Goal: Contribute content

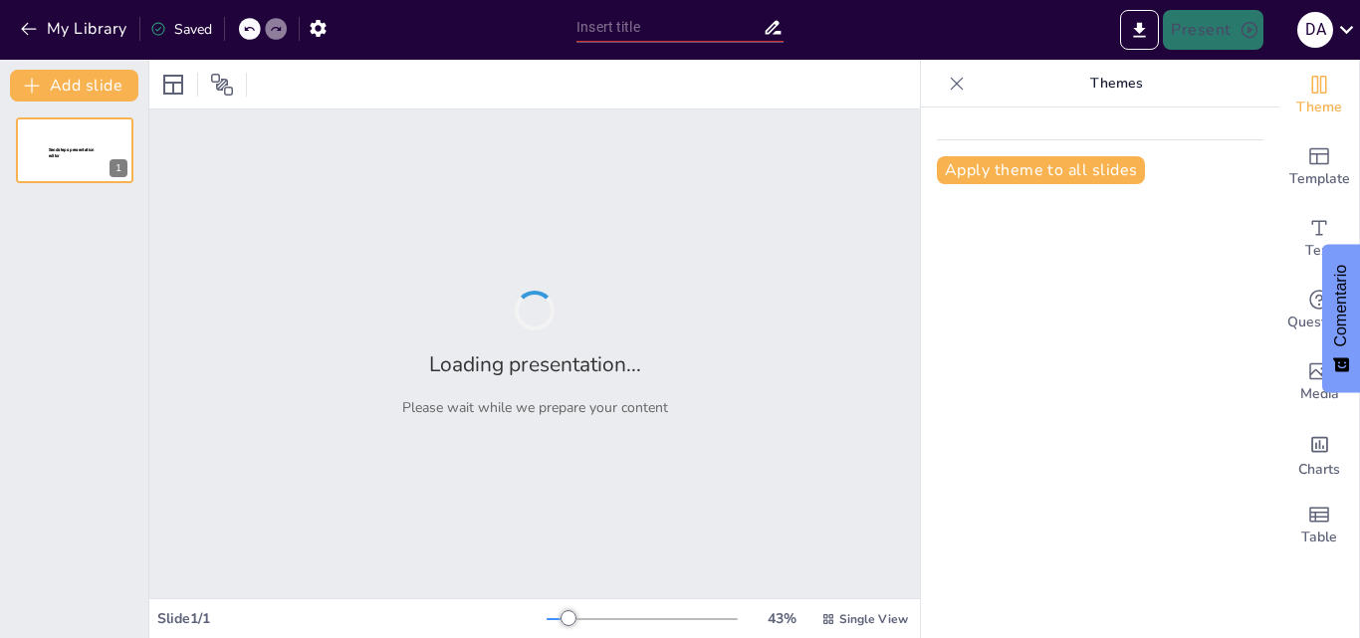
type input "Santuario de Fauna y Flora Los Flamencos: Conservación y Biodiversidad en [GEOG…"
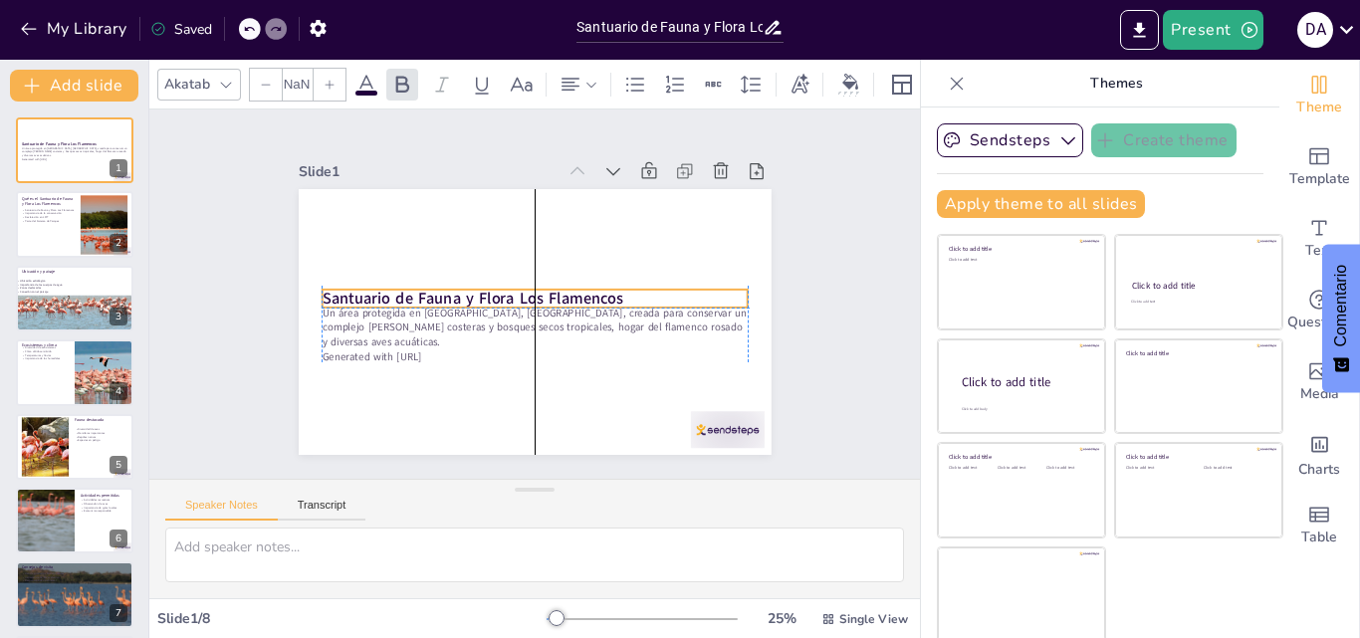
type input "48"
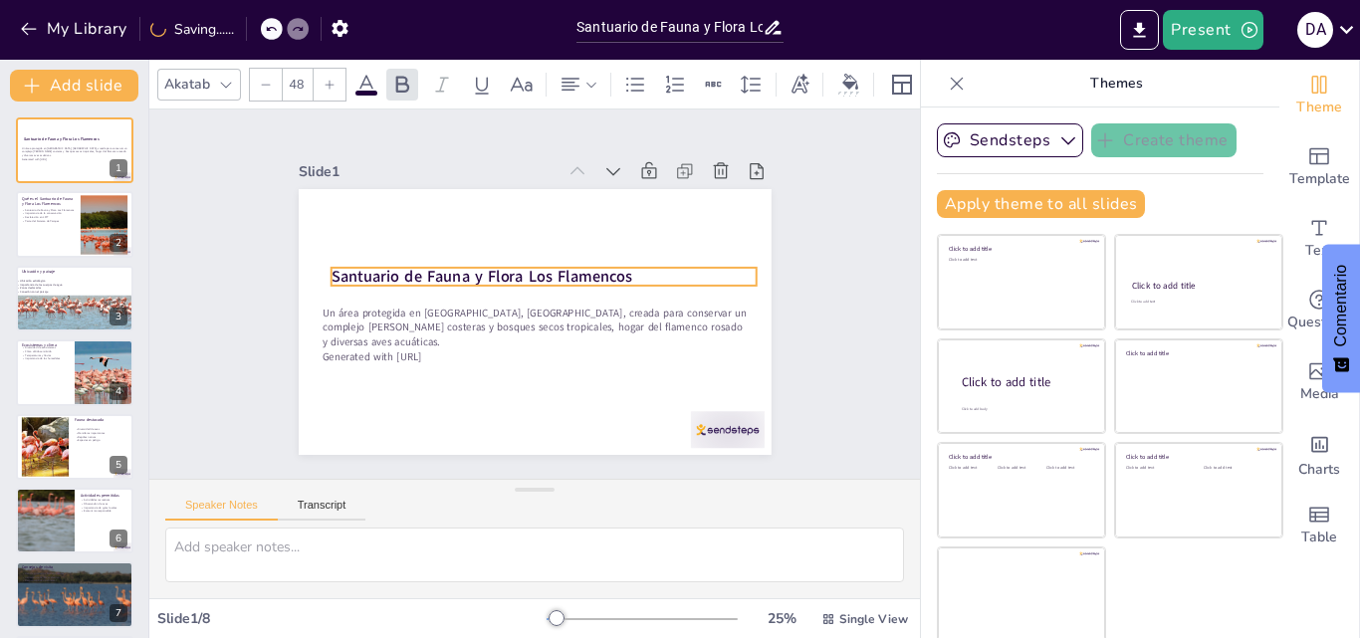
drag, startPoint x: 406, startPoint y: 324, endPoint x: 314, endPoint y: 268, distance: 108.6
click at [522, 268] on strong "Santuario de Fauna y Flora Los Flamencos" at bounding box center [564, 246] width 84 height 299
click at [425, 269] on strong "Santuario de Fauna y Flora Los Flamencos" at bounding box center [522, 247] width 194 height 256
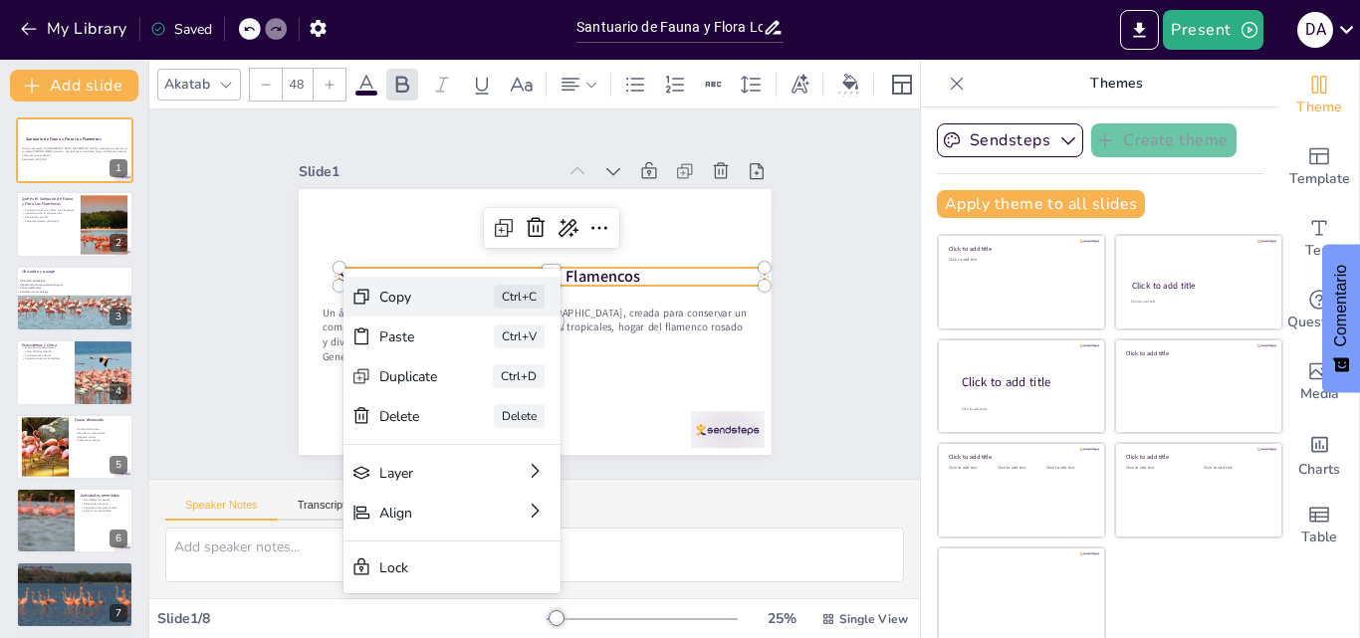
click at [417, 321] on div "Copy" at bounding box center [435, 352] width 36 height 62
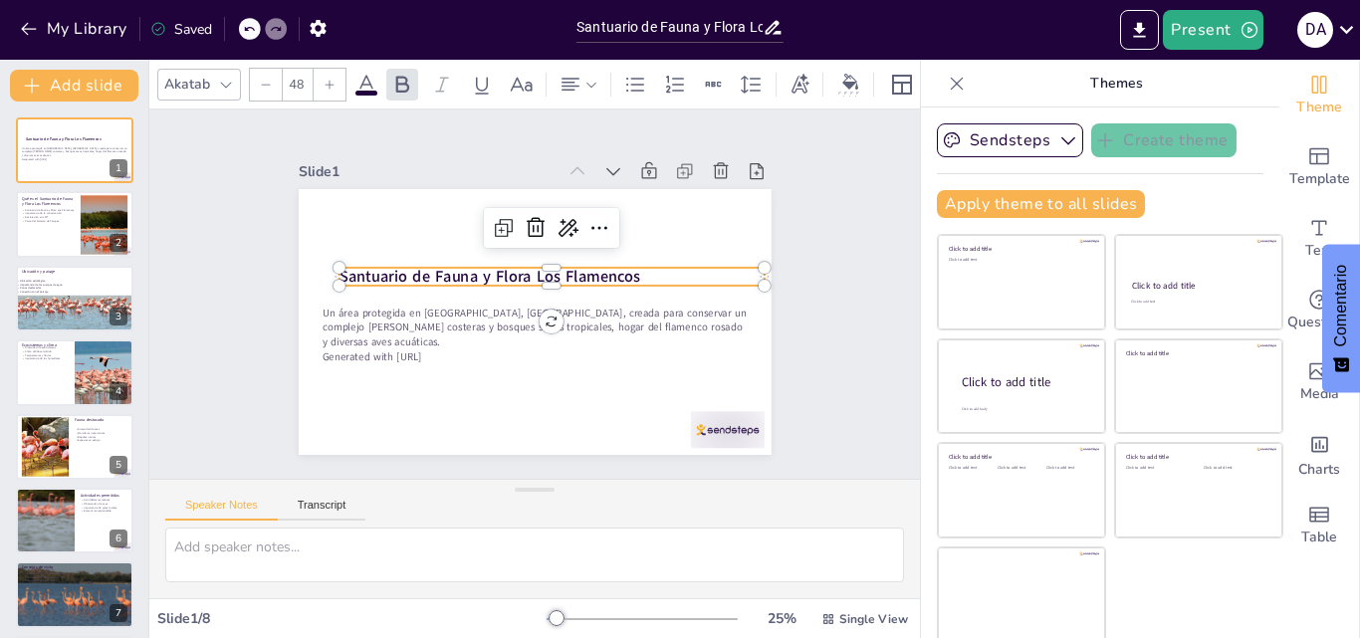
click at [587, 271] on p "Santuario de Fauna y Flora Los Flamencos" at bounding box center [554, 309] width 67 height 425
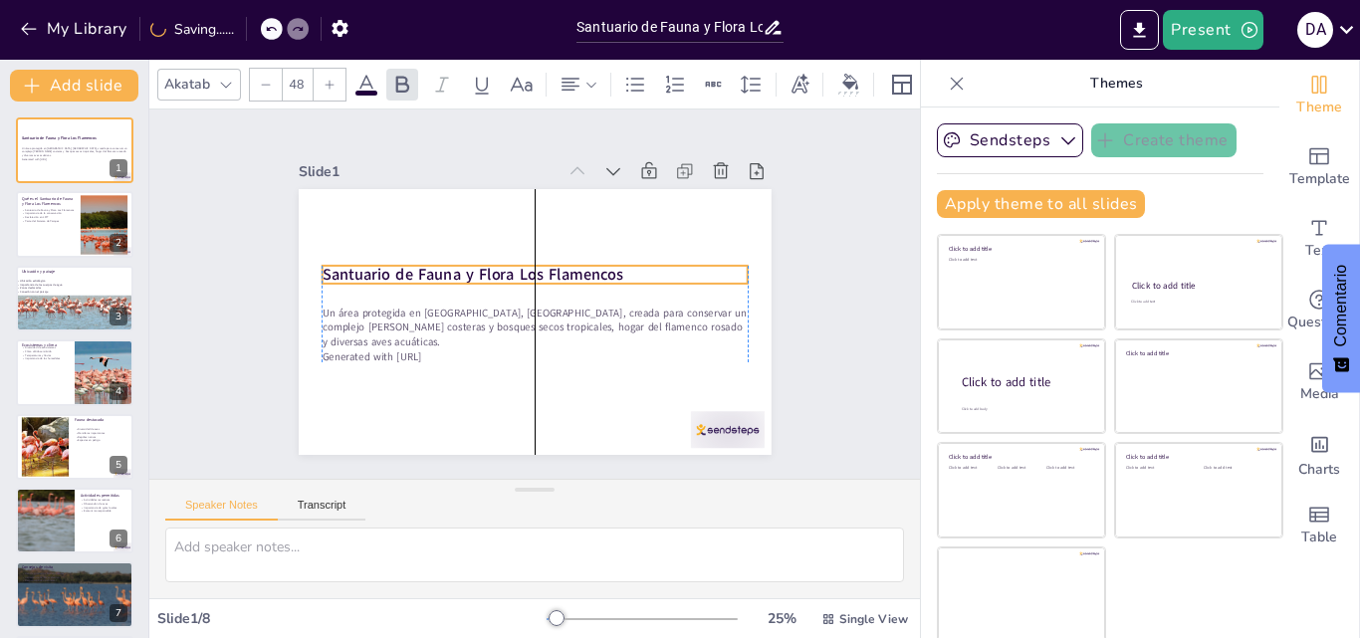
drag, startPoint x: 627, startPoint y: 271, endPoint x: 600, endPoint y: 270, distance: 26.9
click at [600, 270] on p "Santuario de Fauna y Flora Los Flamencos" at bounding box center [553, 290] width 109 height 420
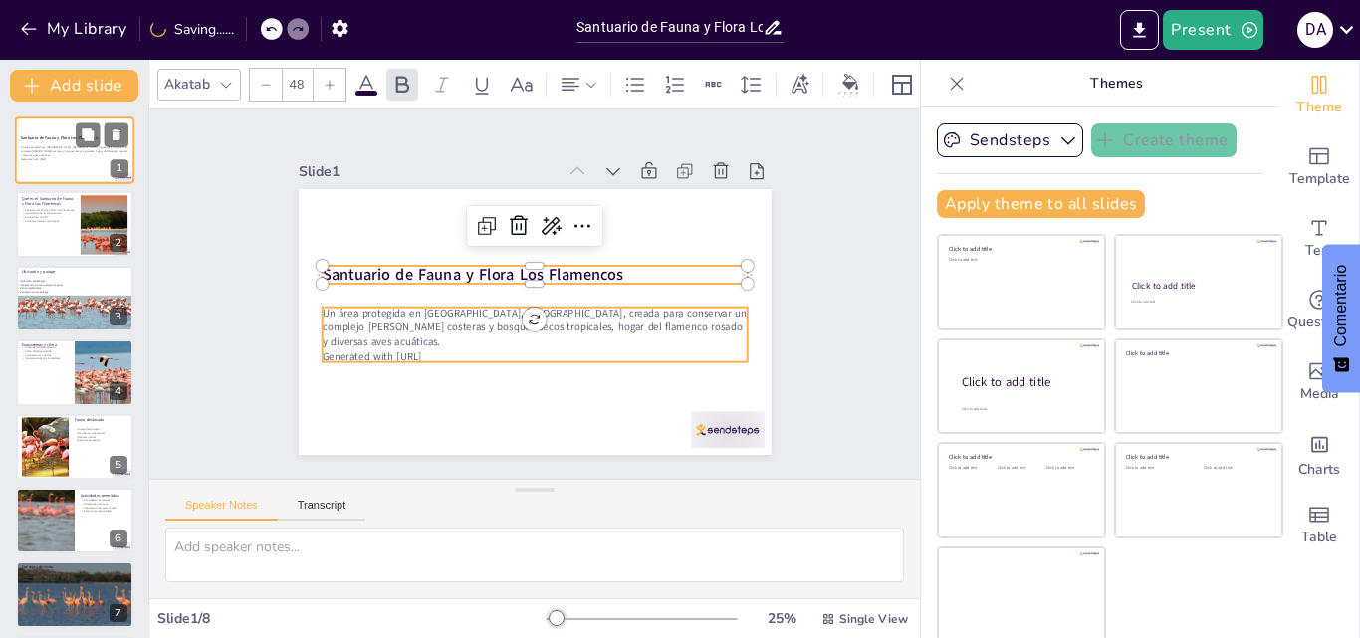
click at [61, 150] on p "Un área protegida en [GEOGRAPHIC_DATA], [GEOGRAPHIC_DATA], creada para conserva…" at bounding box center [75, 151] width 108 height 11
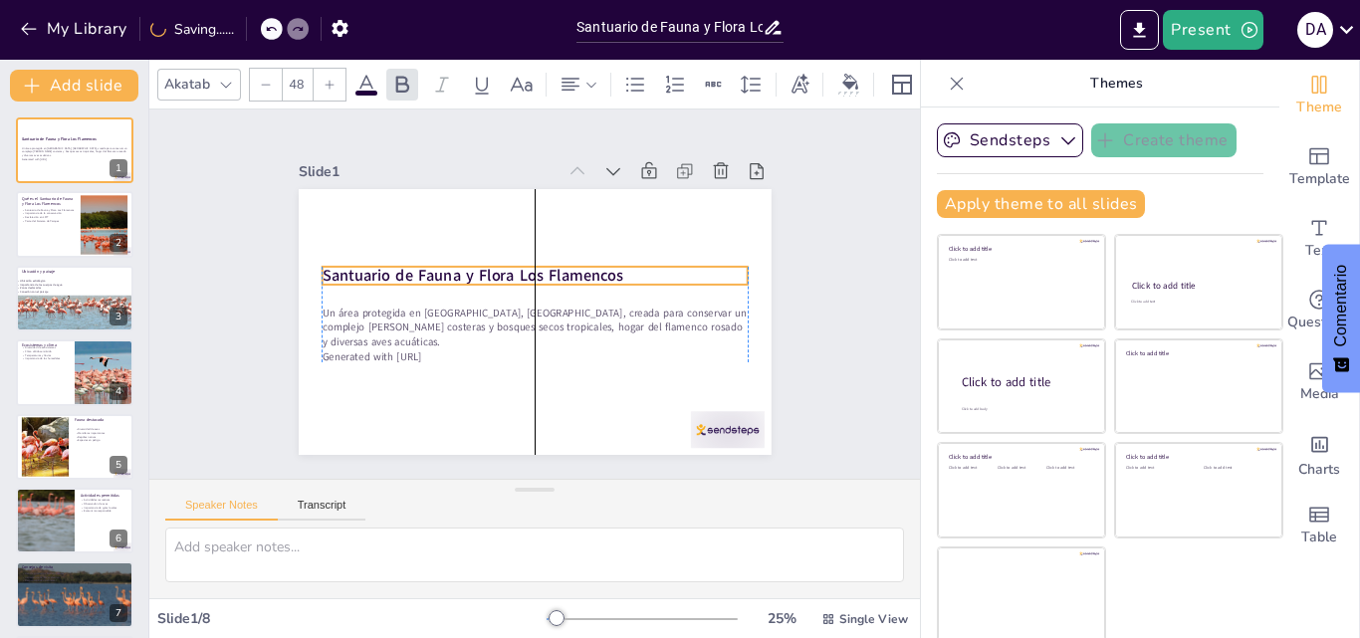
click at [595, 272] on strong "Santuario de Fauna y Flora Los Flamencos" at bounding box center [501, 238] width 238 height 217
click at [595, 272] on strong "Santuario de Fauna y Flora Los Flamencos" at bounding box center [495, 242] width 256 height 194
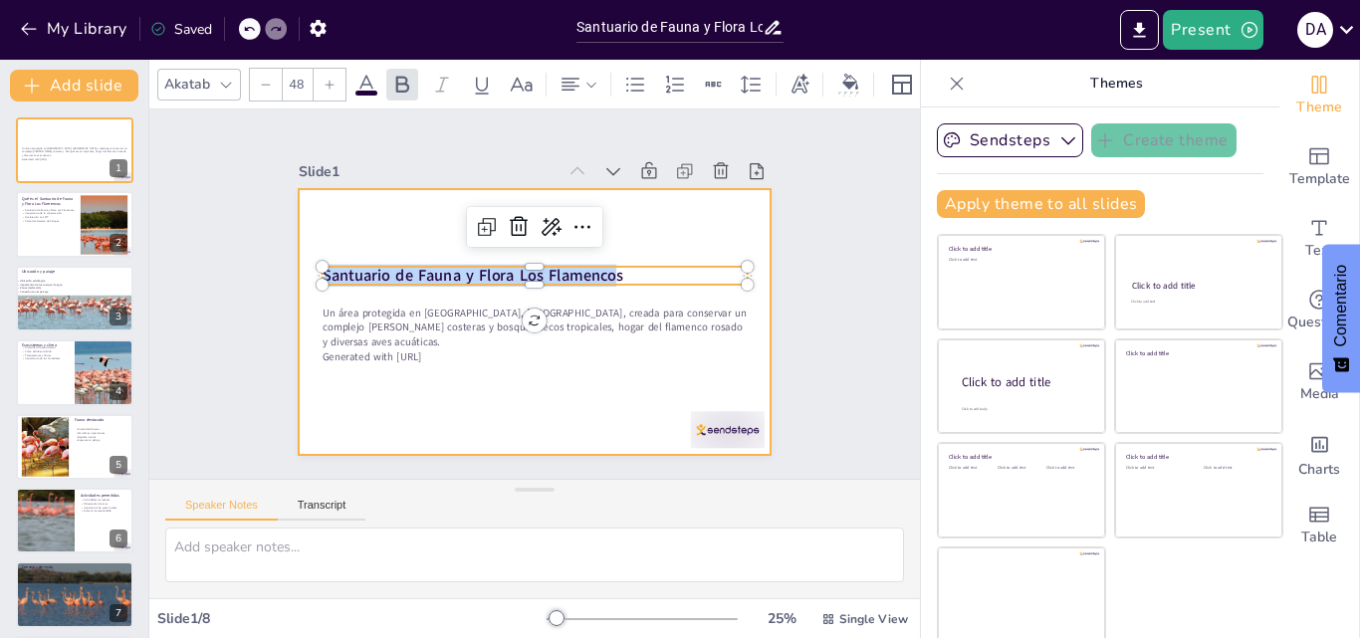
drag, startPoint x: 596, startPoint y: 272, endPoint x: 277, endPoint y: 281, distance: 319.6
click at [277, 281] on div "Un área protegida en [GEOGRAPHIC_DATA], [GEOGRAPHIC_DATA], creada para conserva…" at bounding box center [514, 275] width 514 height 529
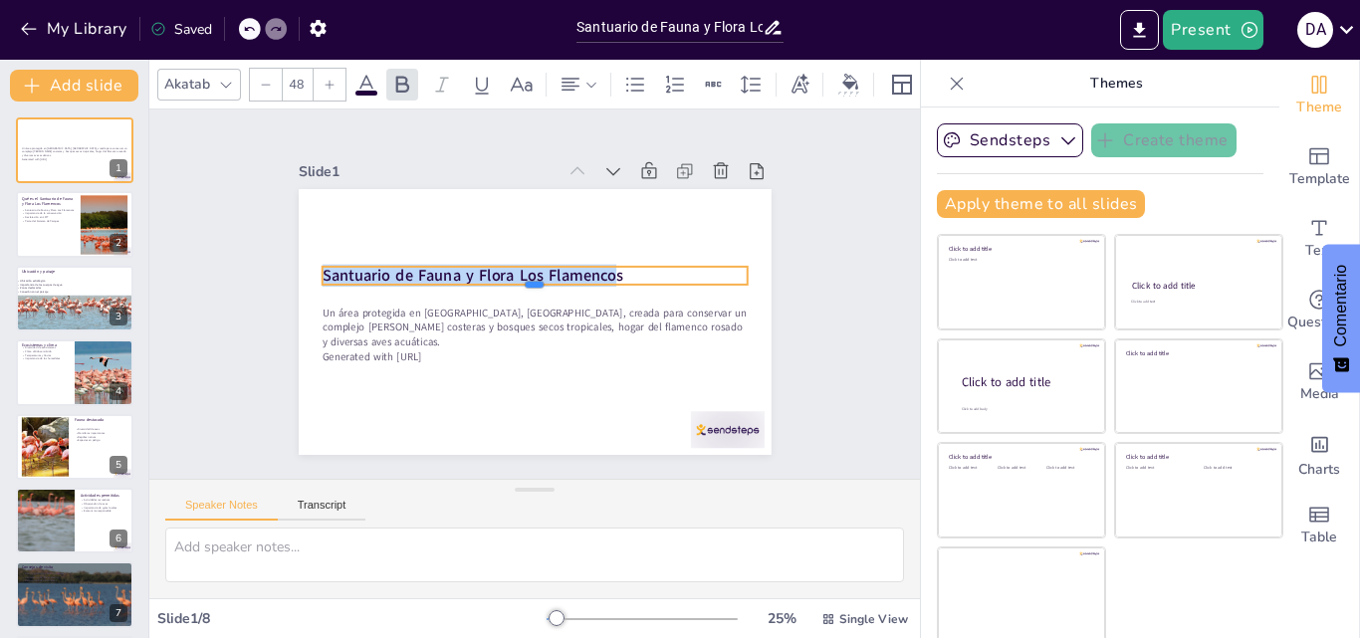
click at [630, 285] on div at bounding box center [534, 293] width 425 height 16
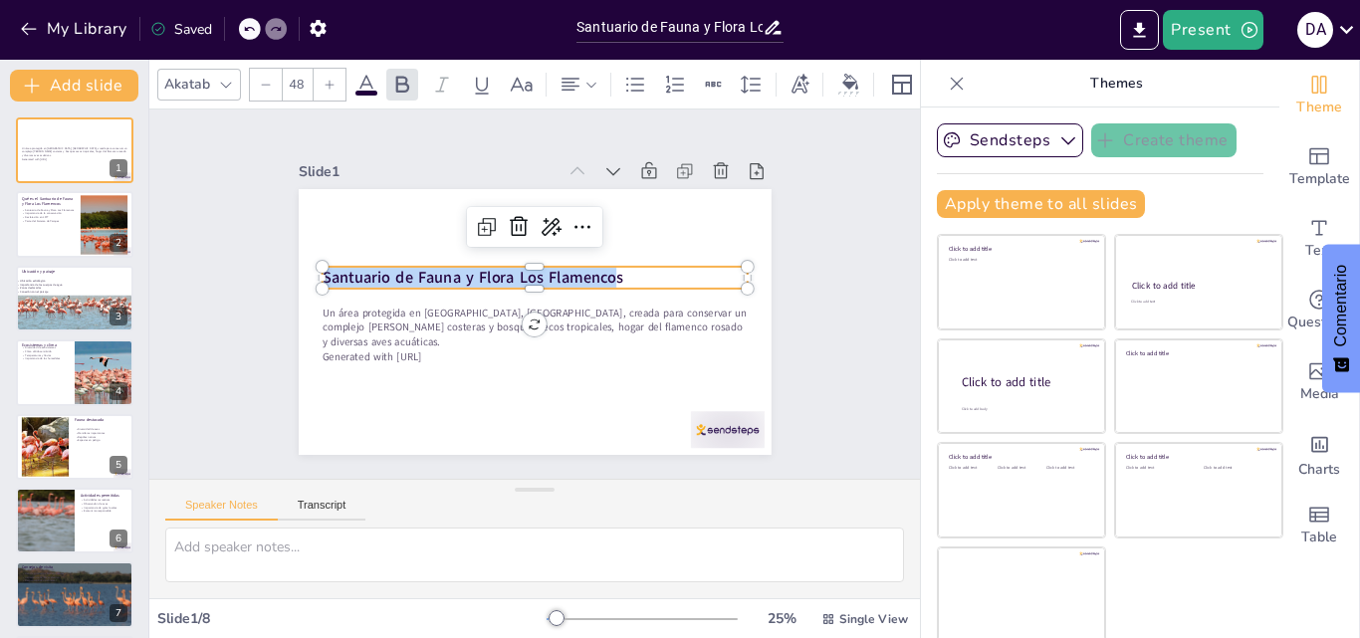
click at [380, 268] on strong "Santuario de Fauna y Flora Los Flamencos" at bounding box center [499, 239] width 238 height 217
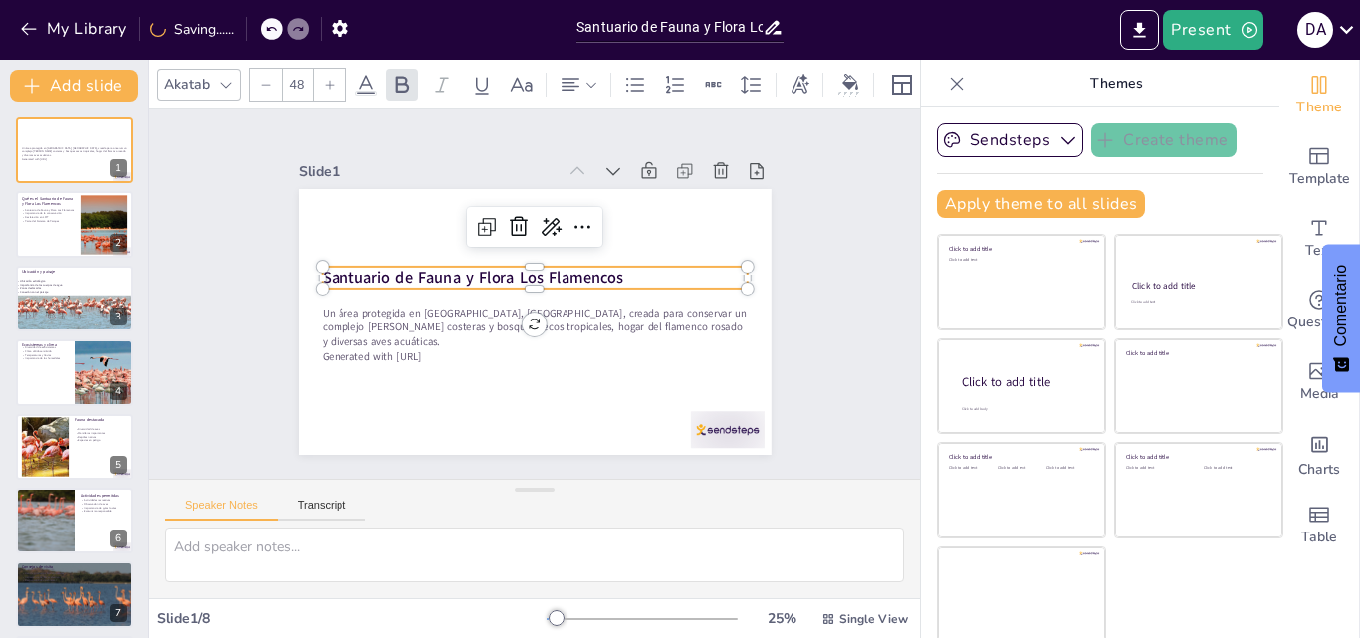
click at [327, 269] on strong "Santuario de Fauna y Flora Los Flamencos" at bounding box center [476, 265] width 299 height 84
click at [522, 269] on strong "Santuario de Fauna y Flora Los Flamencos" at bounding box center [564, 237] width 84 height 299
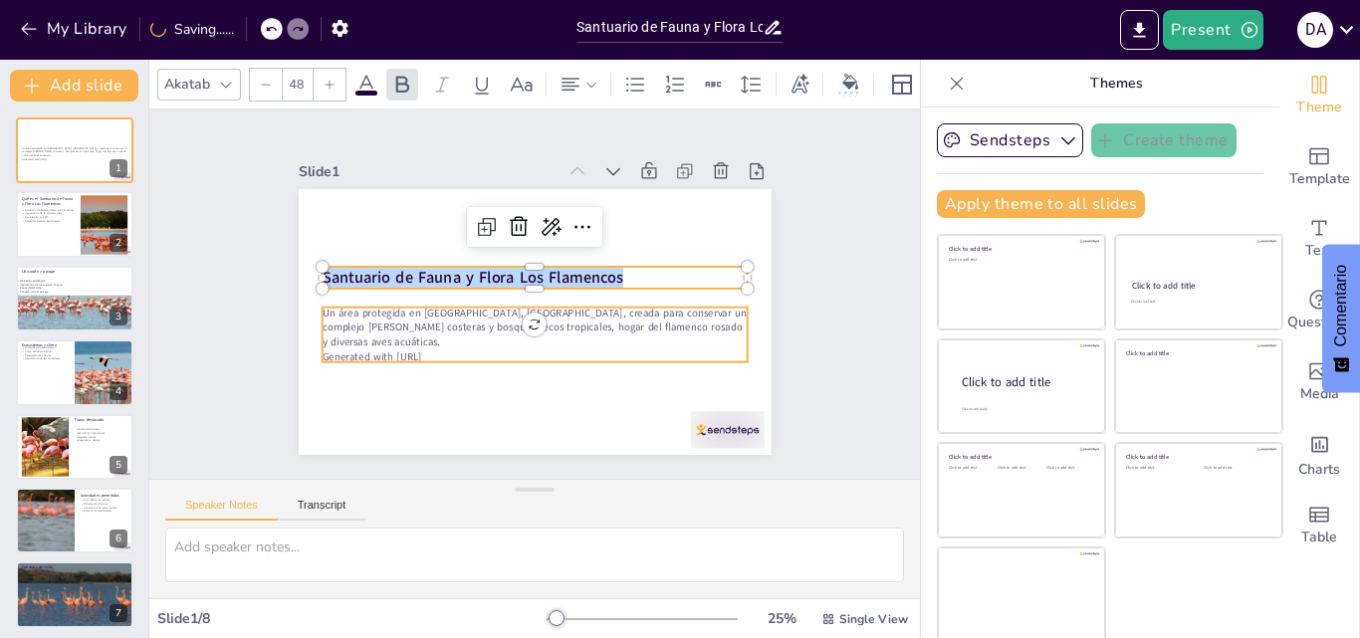
copy strong "Santuario de Fauna y Flora Los Flamencos"
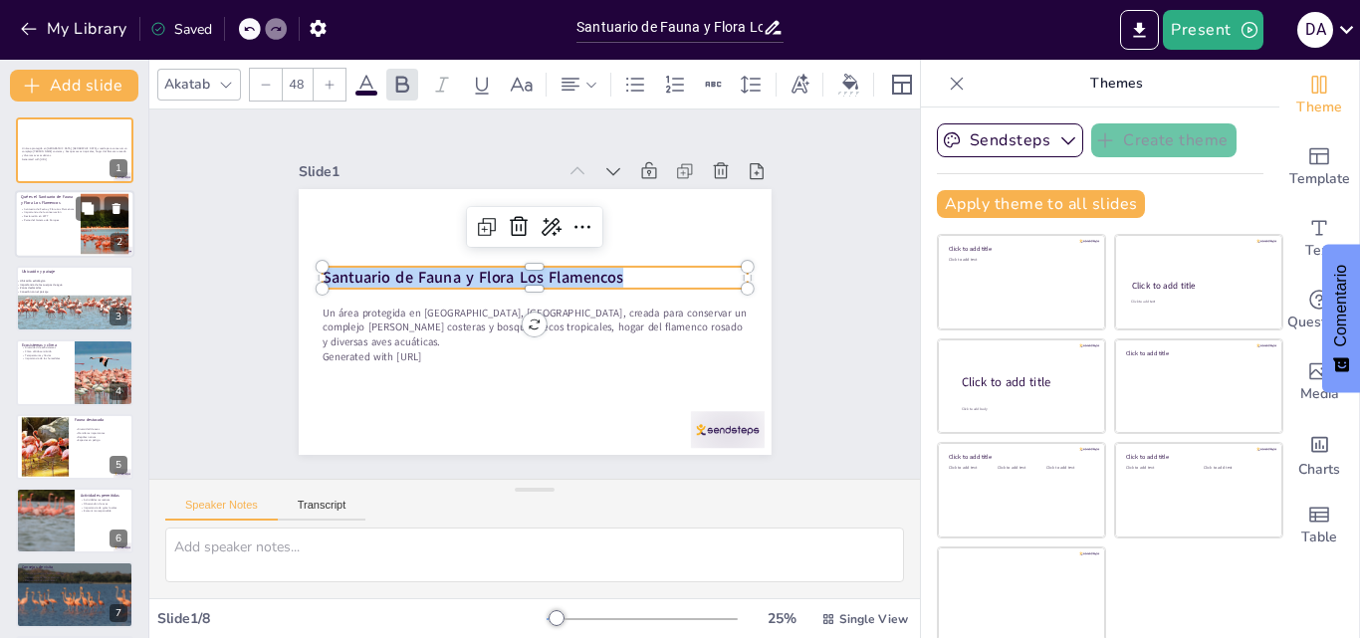
click at [20, 191] on div "Qué es el Santuario de Fauna y Flora Los Flamencos Santuario de Fauna y Flora L…" at bounding box center [74, 191] width 119 height 0
type textarea "El Santuario de Fauna y Flora Los Flamencos es una joya natural en [GEOGRAPHIC_…"
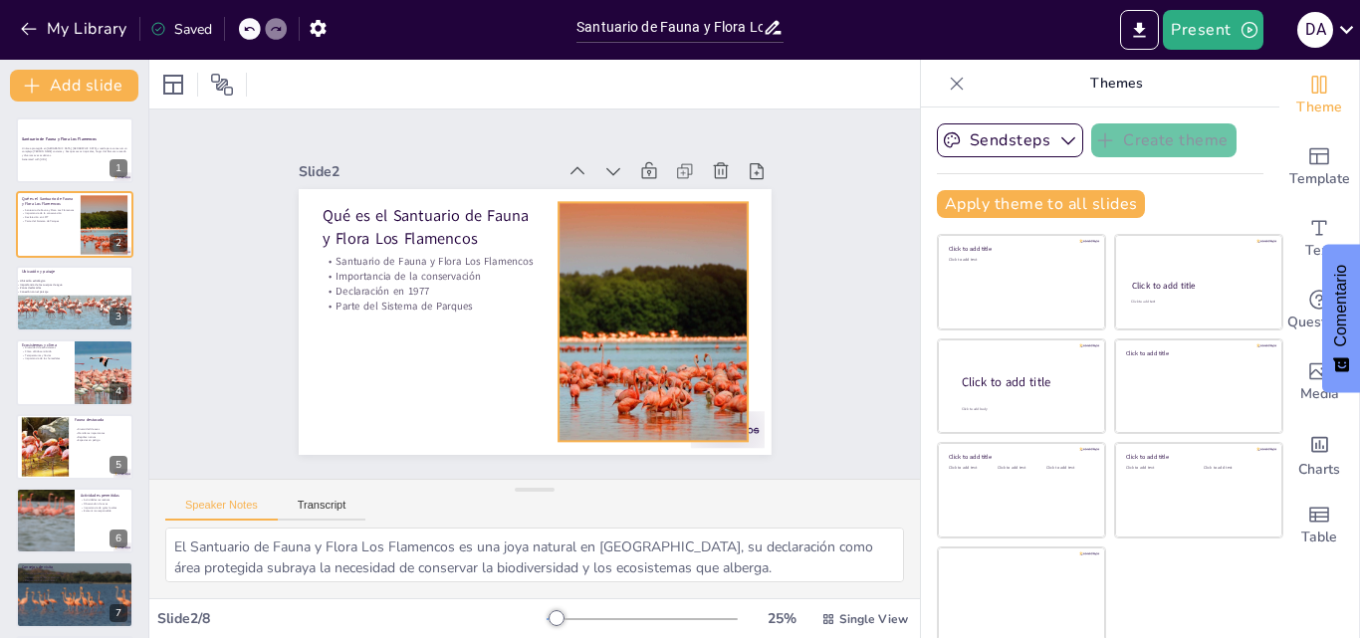
click at [582, 330] on div at bounding box center [593, 400] width 420 height 429
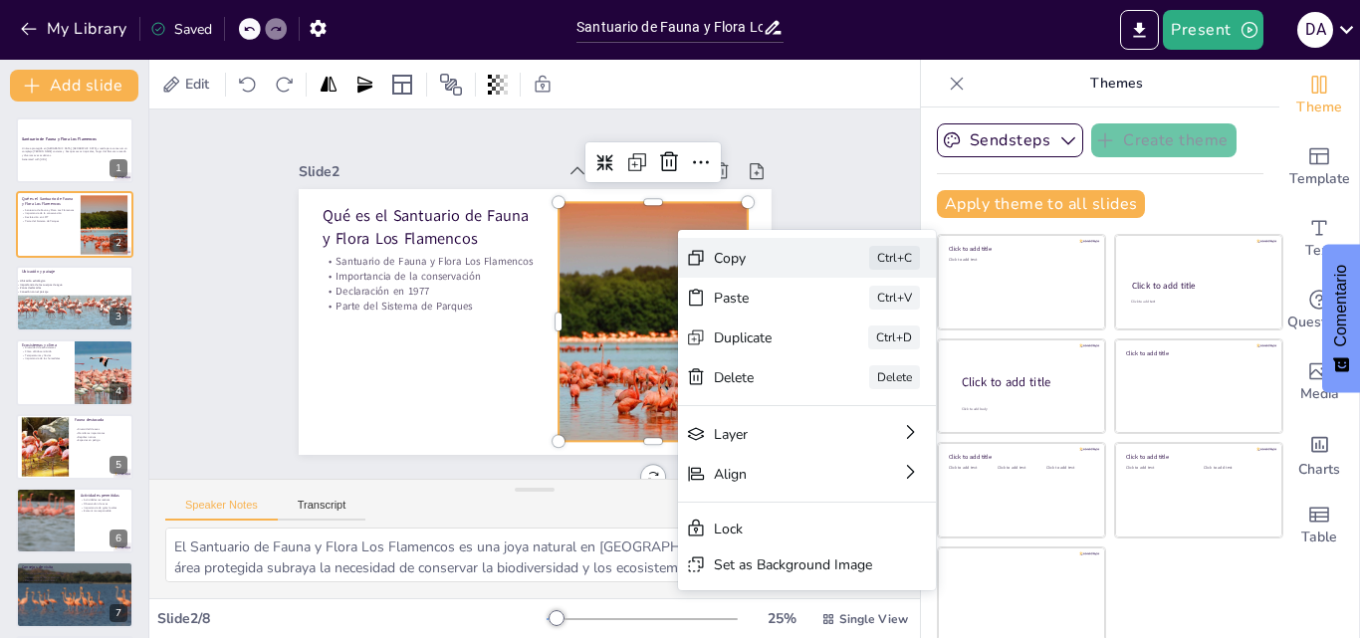
click at [752, 539] on div "Copy" at bounding box center [798, 576] width 92 height 74
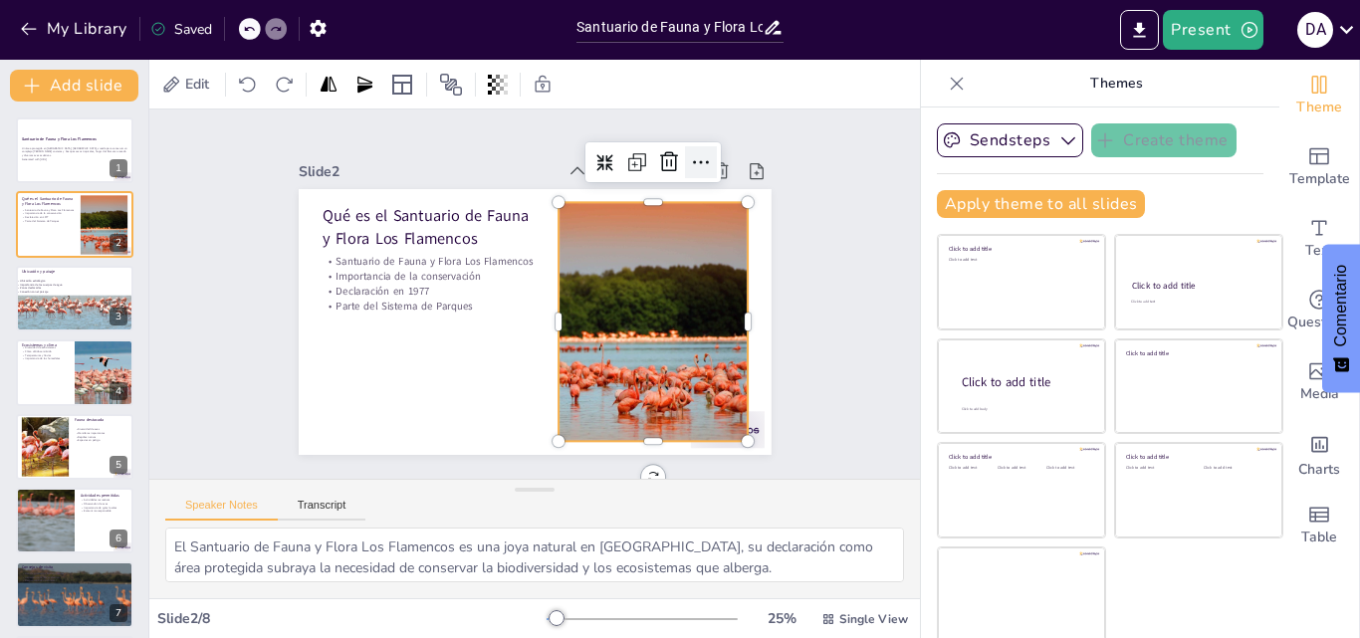
click at [728, 247] on icon at bounding box center [744, 263] width 33 height 33
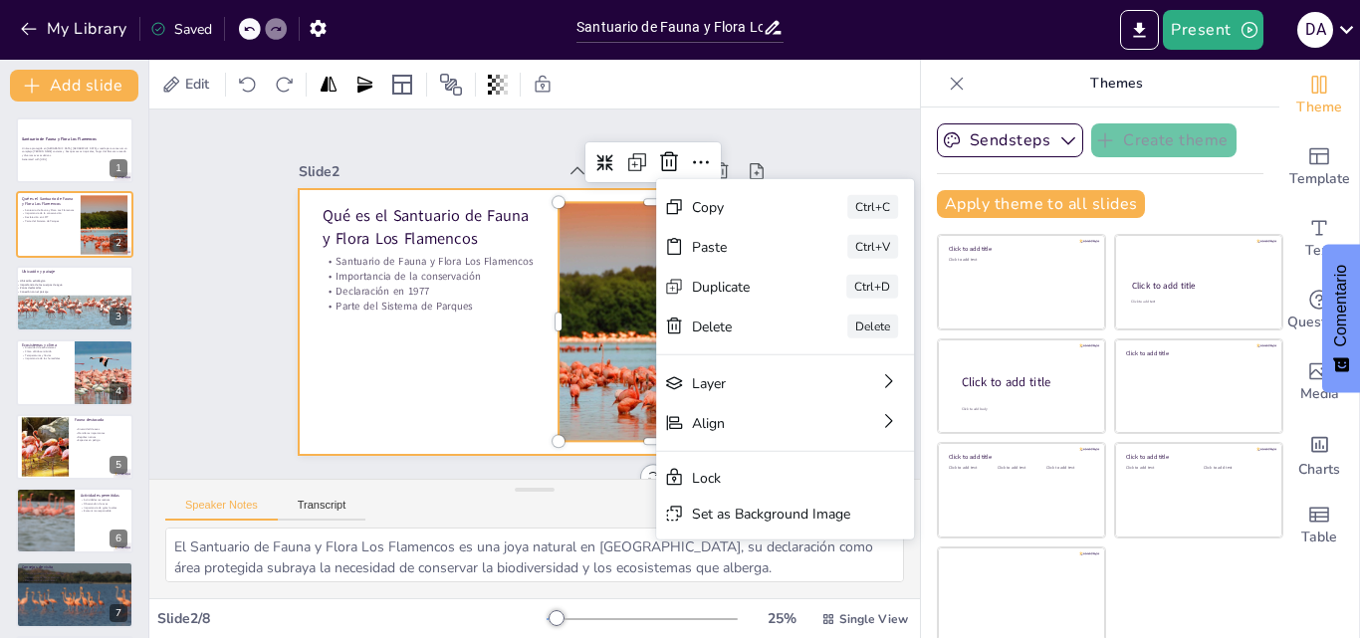
click at [420, 345] on div at bounding box center [526, 320] width 532 height 399
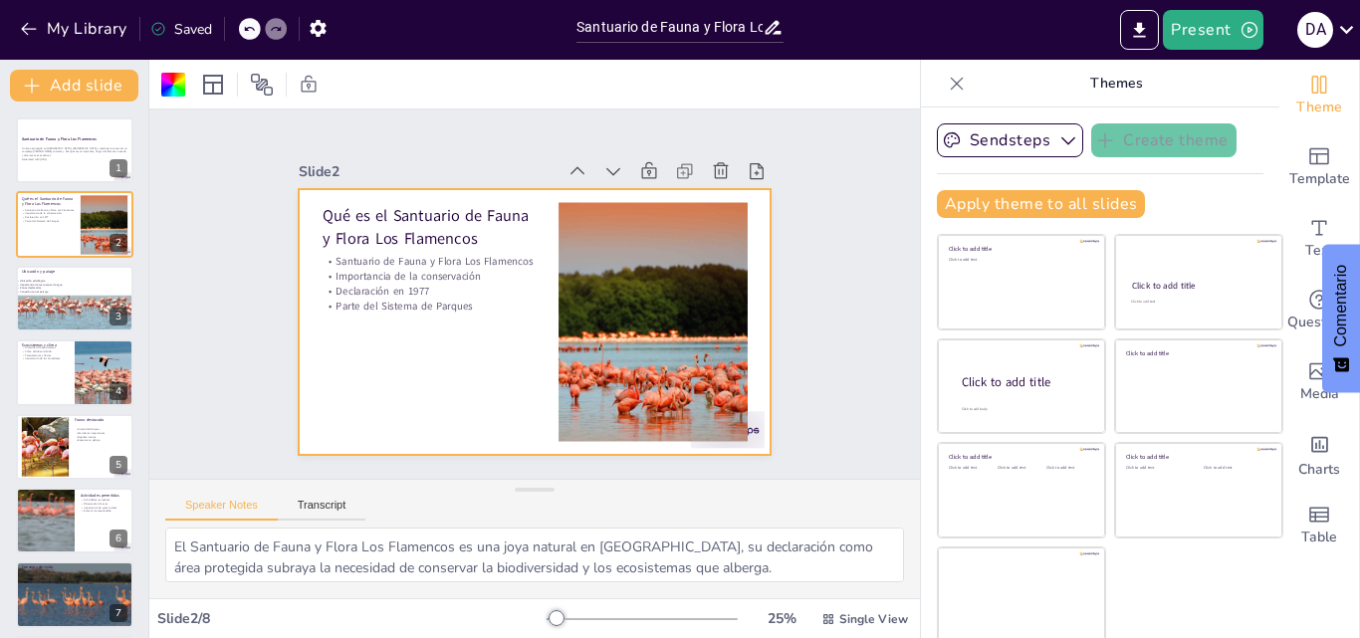
click at [203, 323] on div "Slide 1 Santuario de Fauna y Flora Los Flamencos Un área protegida en [GEOGRAPH…" at bounding box center [533, 294] width 819 height 790
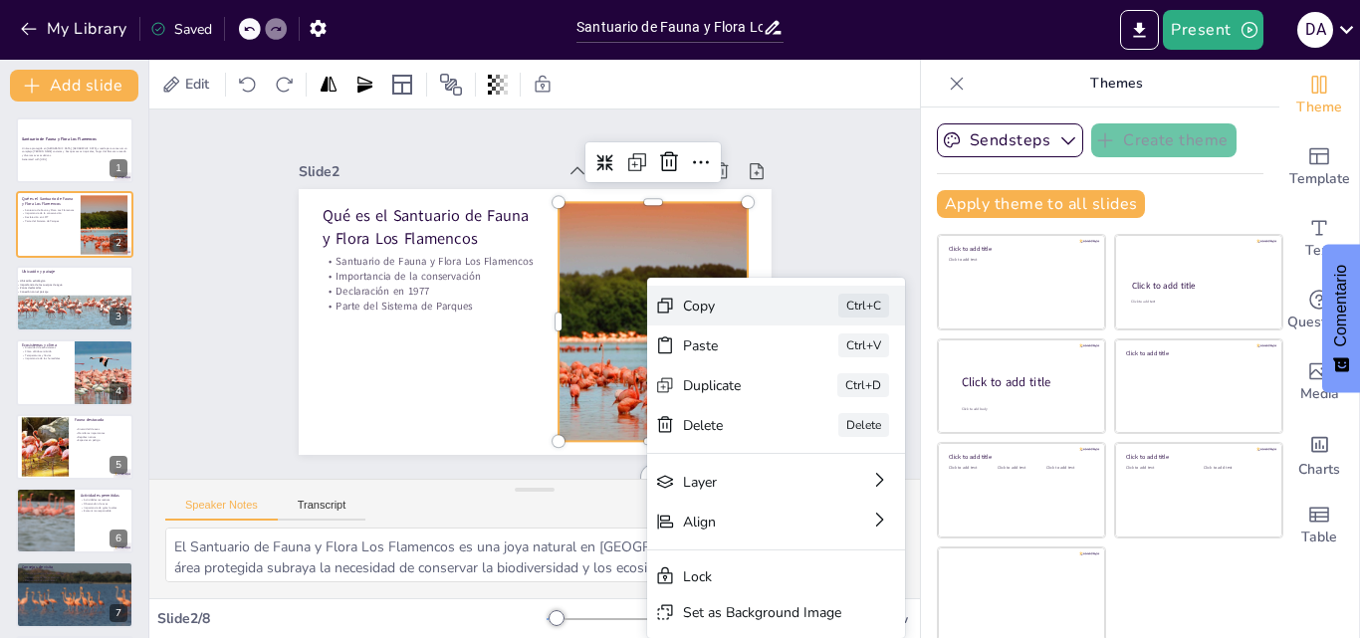
click at [740, 471] on div "Copy Ctrl+C" at bounding box center [869, 529] width 258 height 117
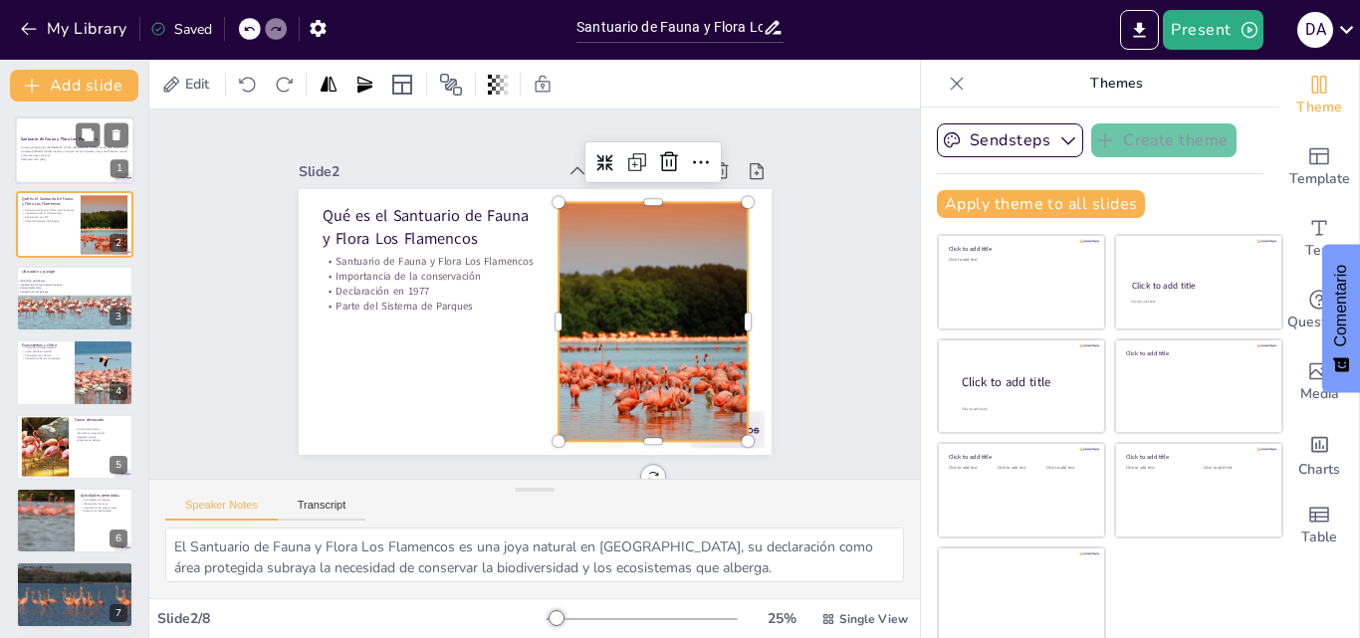
click at [66, 157] on p "Generated with [URL]" at bounding box center [75, 159] width 108 height 4
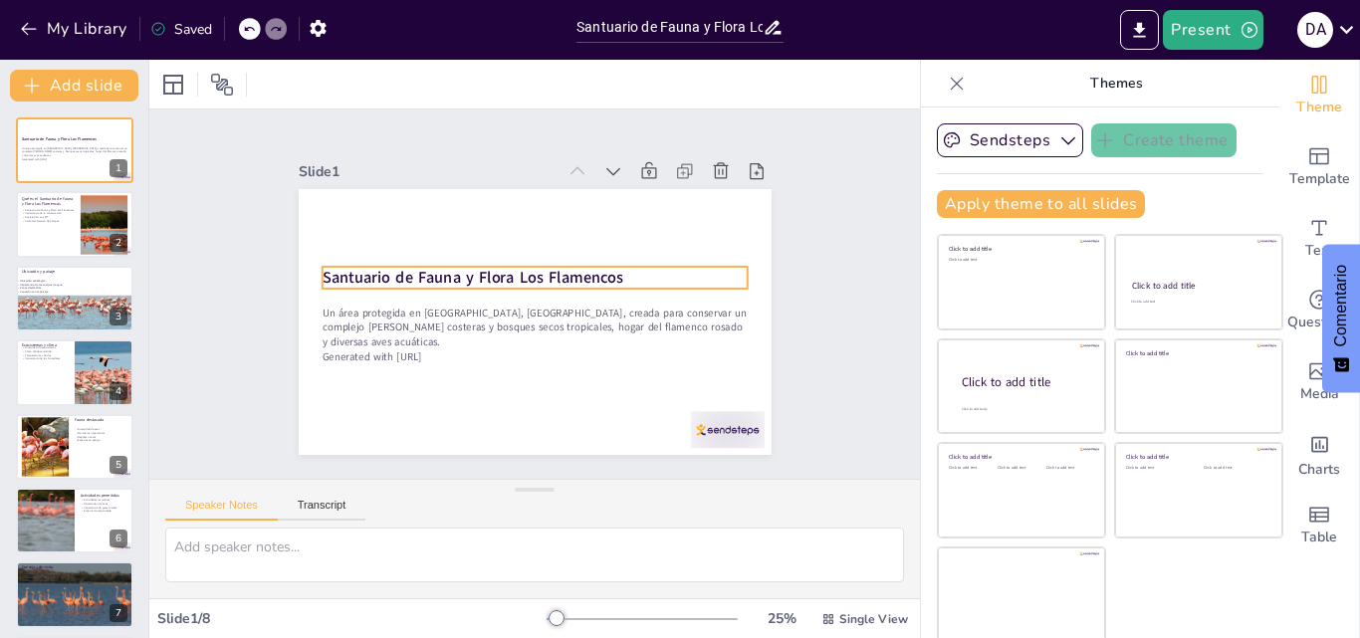
click at [496, 271] on strong "Santuario de Fauna y Flora Los Flamencos" at bounding box center [580, 248] width 169 height 272
click at [342, 271] on strong "Santuario de Fauna y Flora Los Flamencos" at bounding box center [484, 254] width 284 height 142
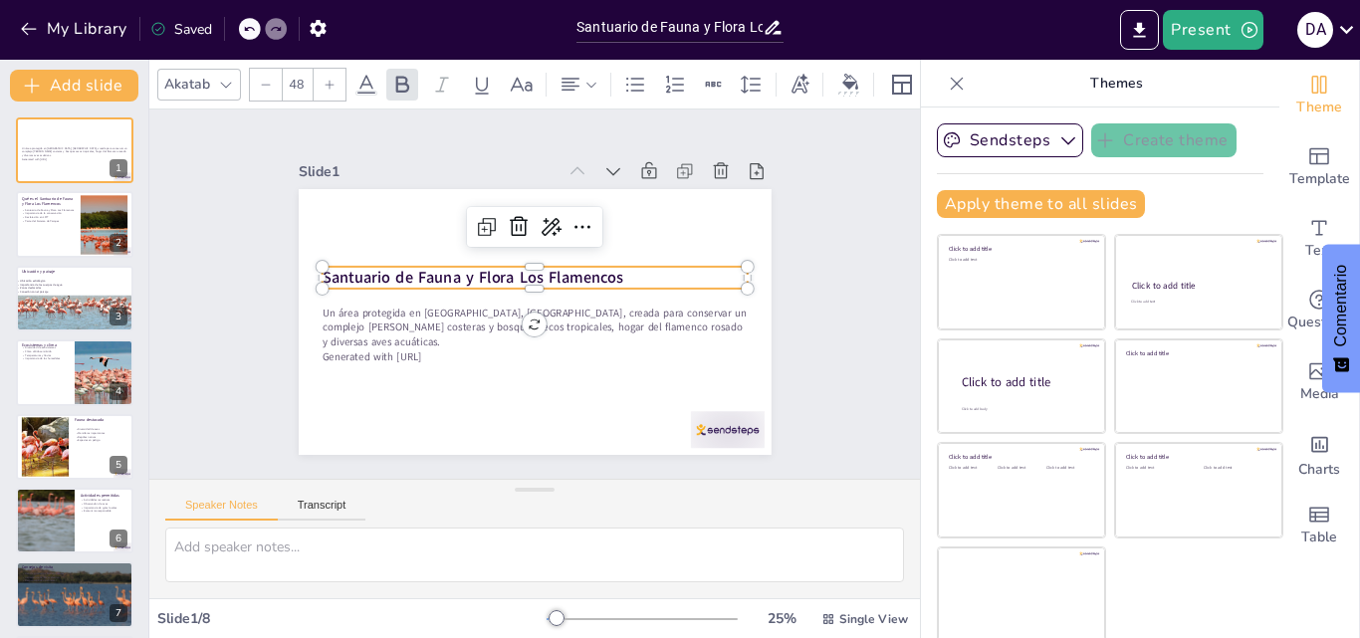
click at [334, 271] on strong "Santuario de Fauna y Flora Los Flamencos" at bounding box center [480, 259] width 293 height 113
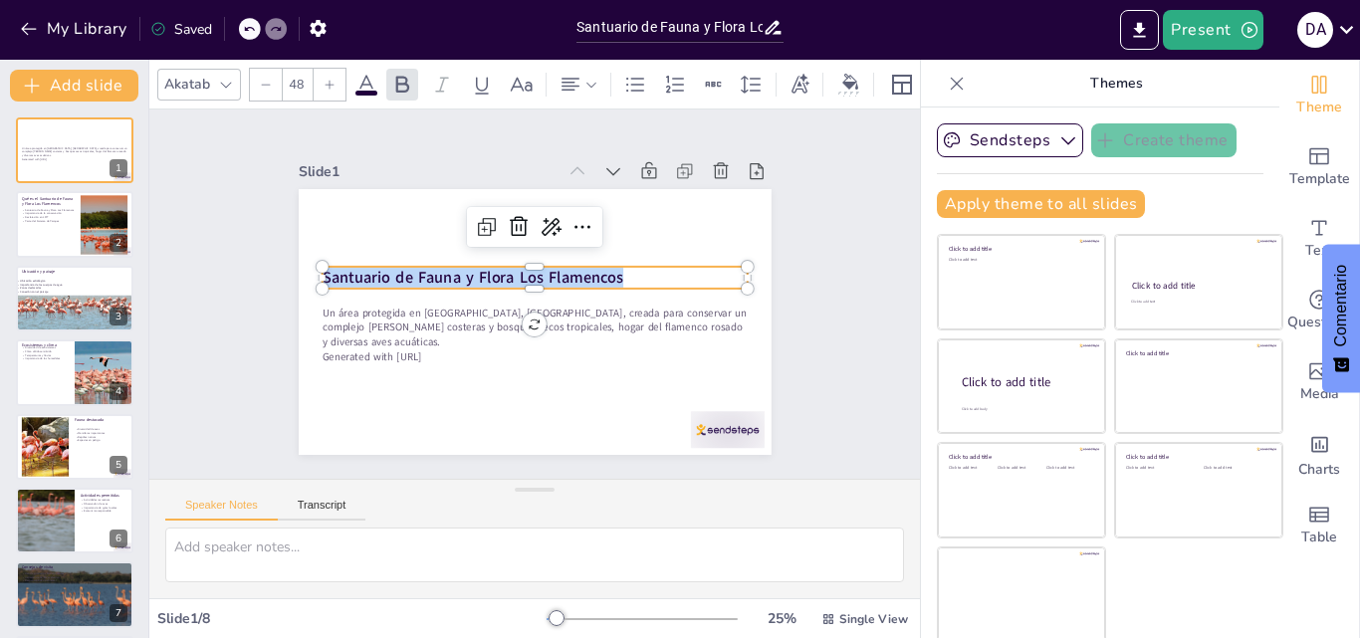
drag, startPoint x: 304, startPoint y: 271, endPoint x: 619, endPoint y: 273, distance: 315.5
click at [619, 273] on p "Santuario de Fauna y Flora Los Flamencos" at bounding box center [540, 279] width 397 height 193
copy strong "Santuario de Fauna y Flora Los Flamencos"
click at [82, 216] on button at bounding box center [88, 209] width 24 height 24
type textarea "El Santuario de Fauna y Flora Los Flamencos es una joya natural en [GEOGRAPHIC_…"
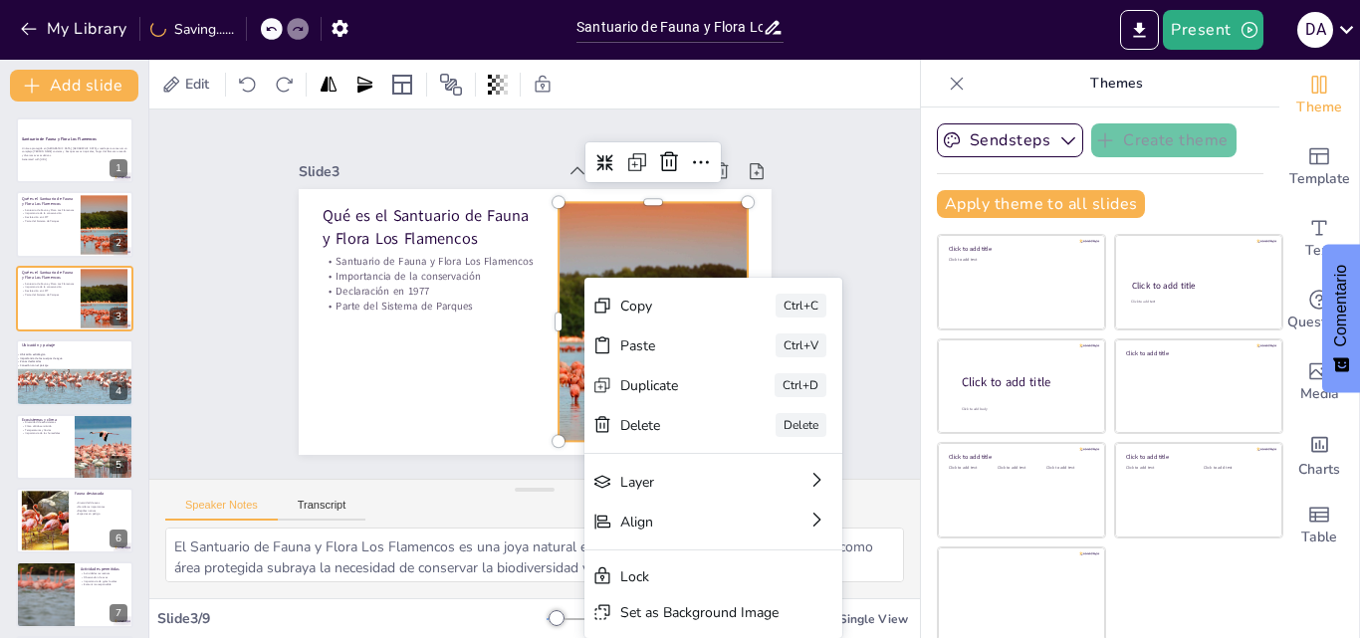
drag, startPoint x: 584, startPoint y: 344, endPoint x: 566, endPoint y: 334, distance: 20.5
click at [566, 334] on div at bounding box center [613, 386] width 433 height 406
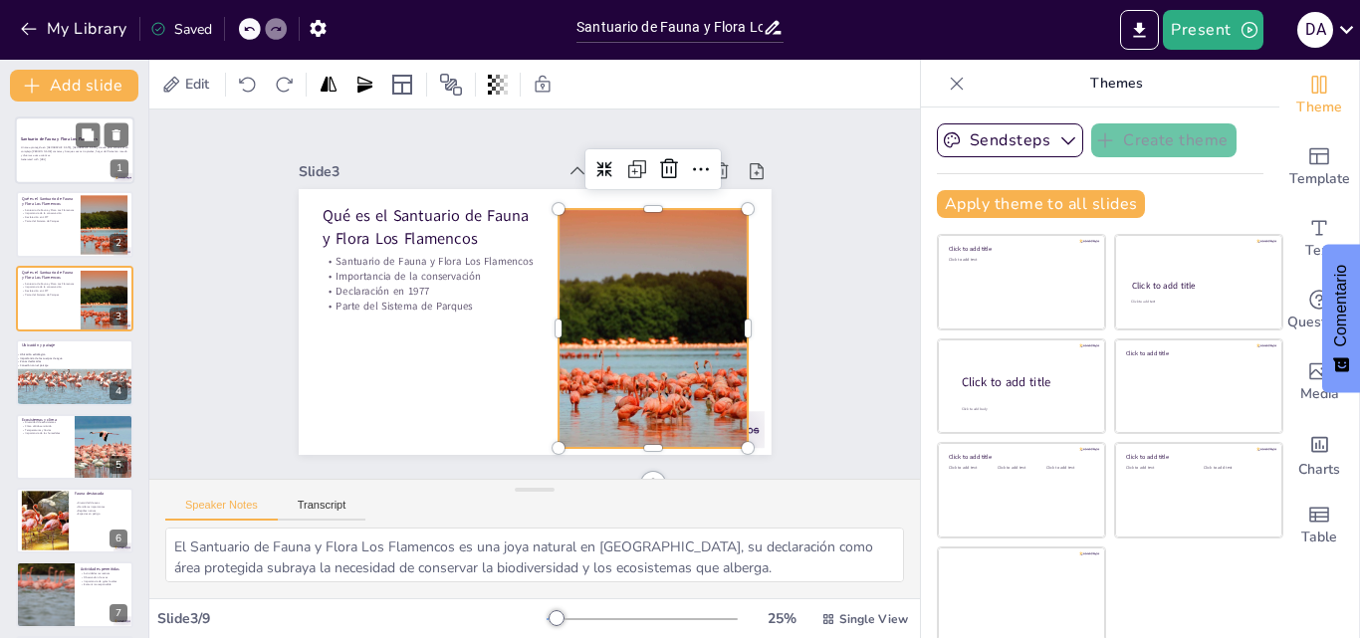
click at [70, 129] on div at bounding box center [74, 150] width 119 height 68
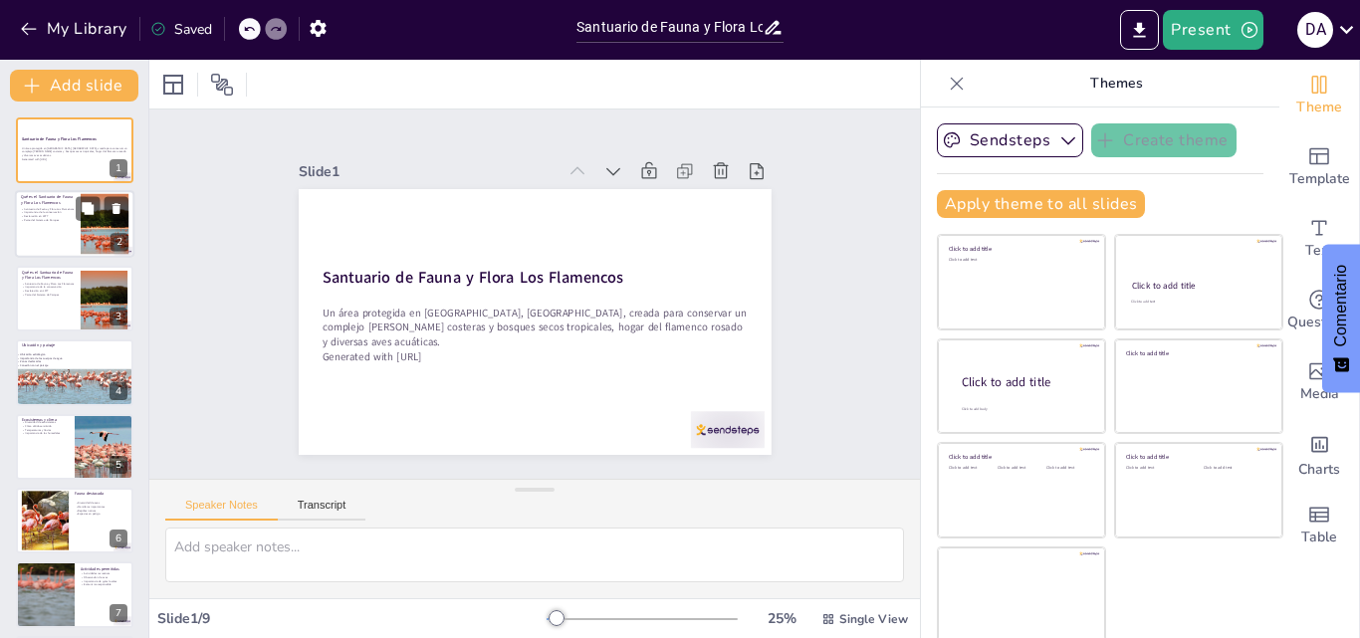
click at [60, 245] on div at bounding box center [74, 225] width 119 height 68
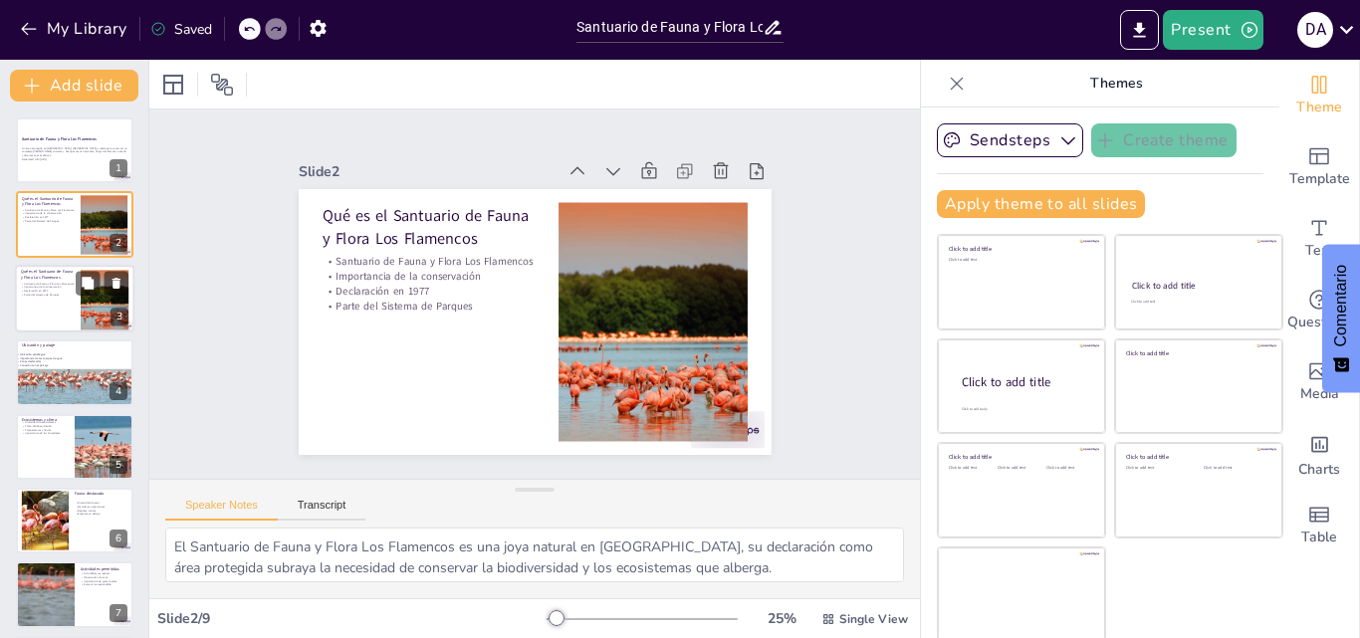
click at [57, 288] on p "Importancia de la conservación" at bounding box center [48, 287] width 54 height 4
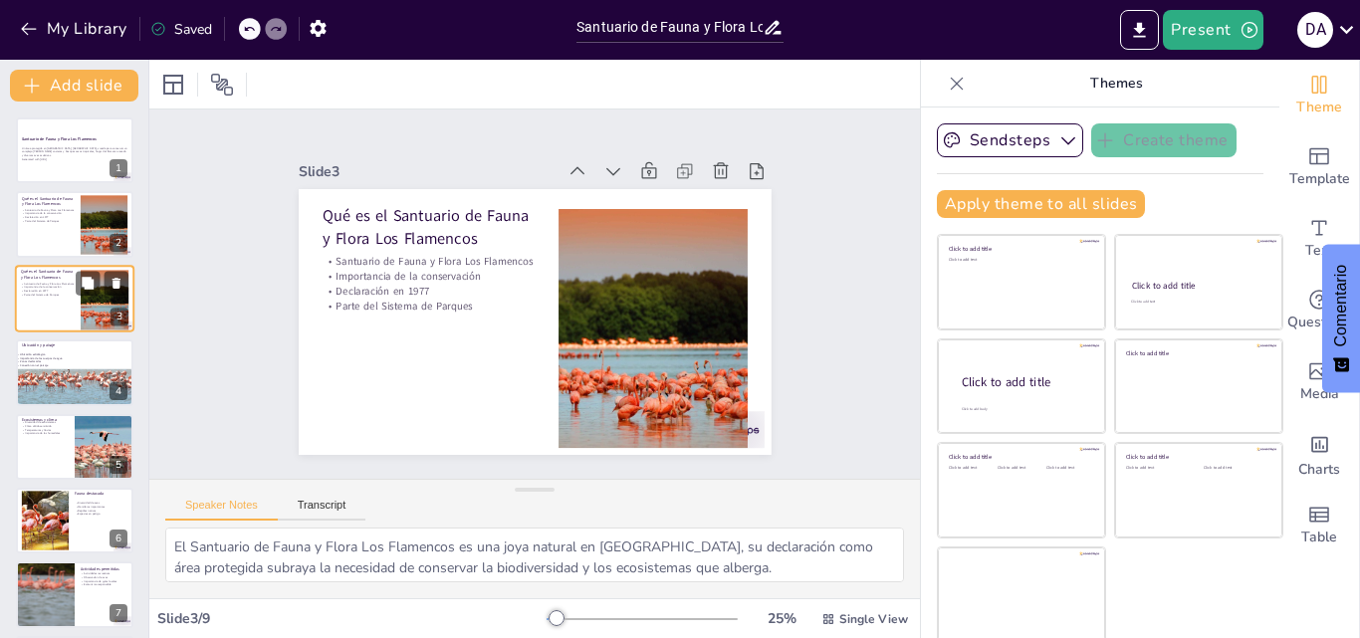
click at [57, 288] on p "Importancia de la conservación" at bounding box center [48, 287] width 54 height 4
click at [30, 376] on div at bounding box center [80, 367] width 131 height 77
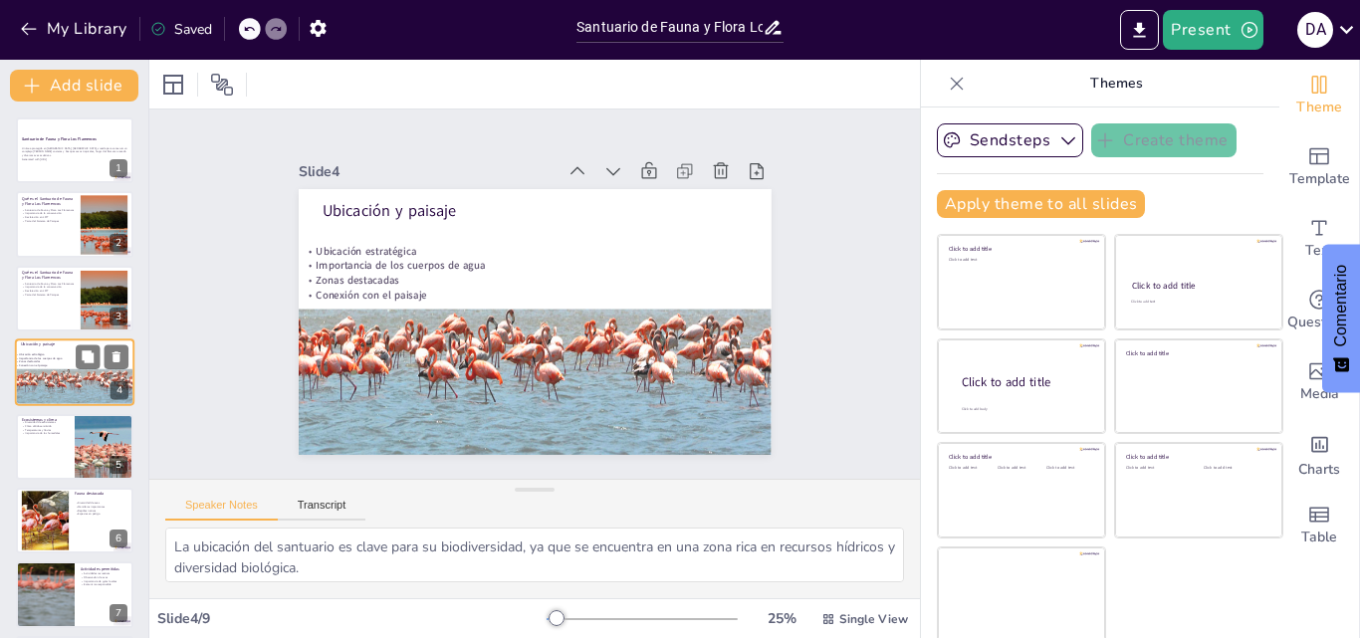
scroll to position [3, 0]
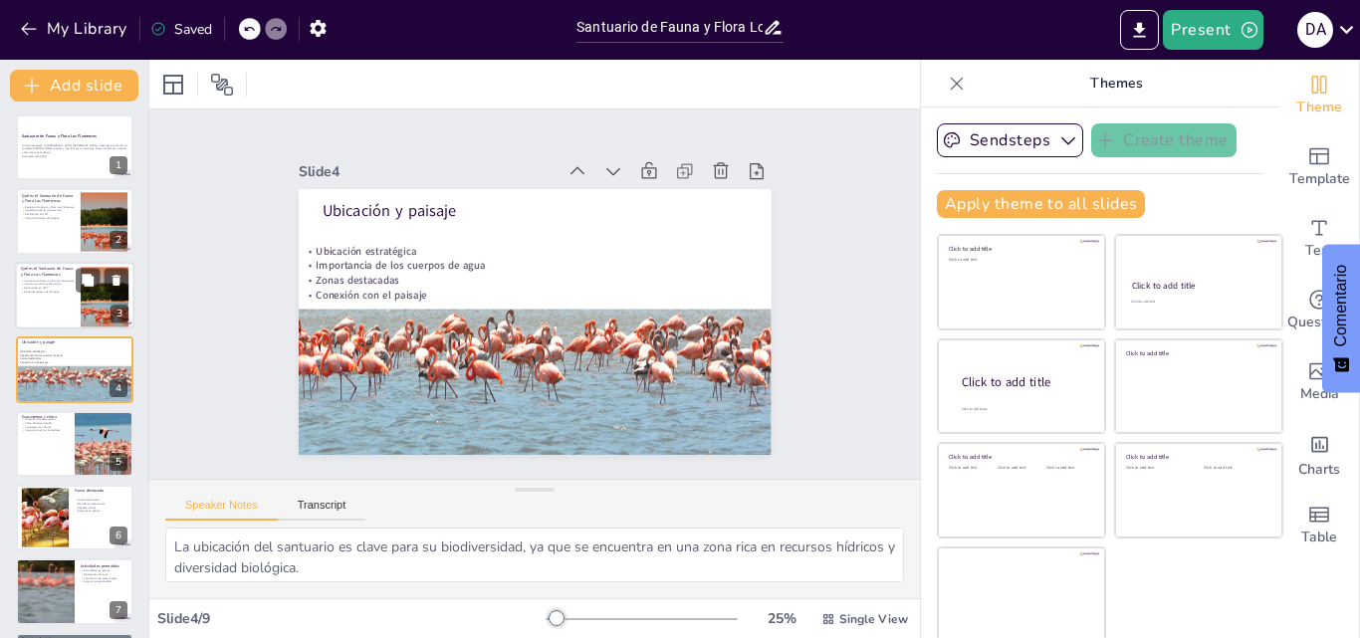
click at [23, 304] on div at bounding box center [74, 296] width 119 height 68
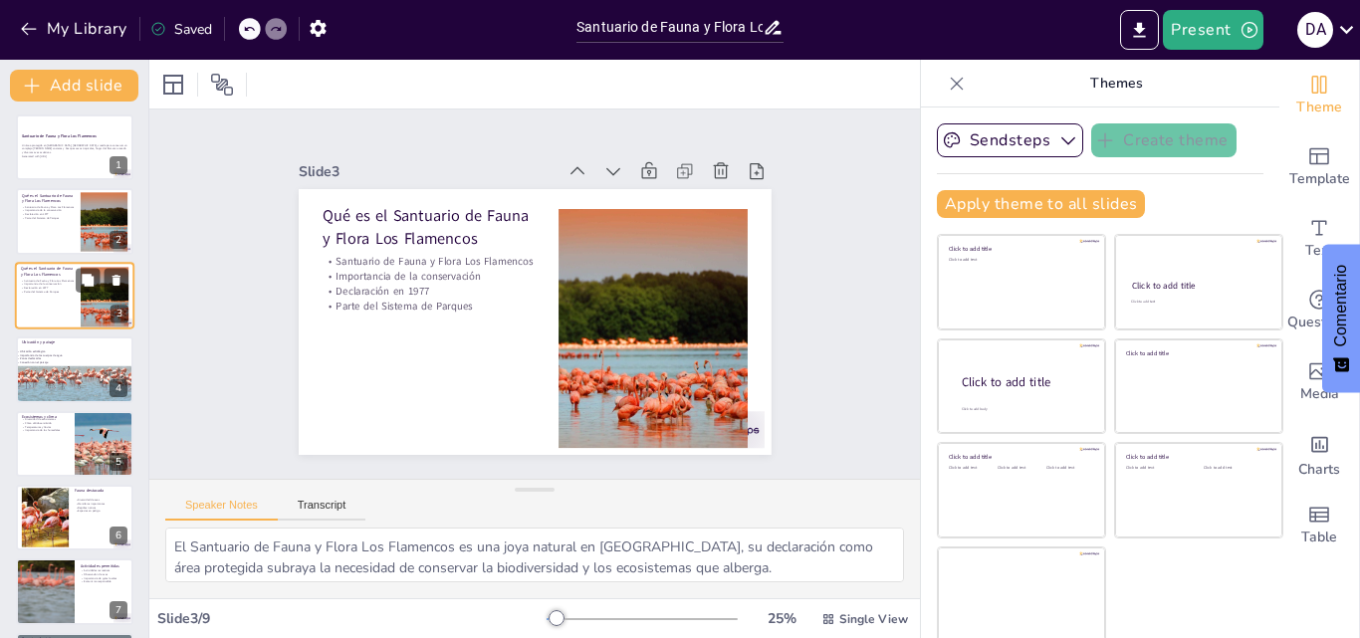
scroll to position [0, 0]
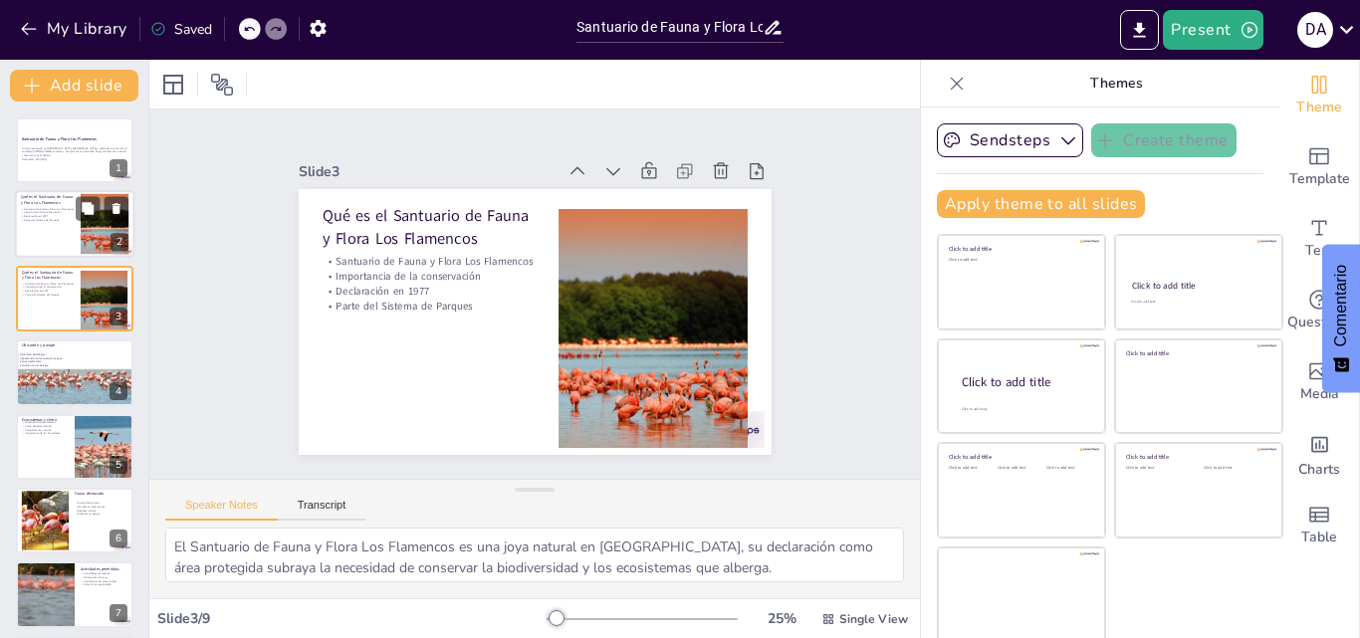
click at [24, 221] on p "Parte del Sistema de Parques" at bounding box center [48, 221] width 54 height 4
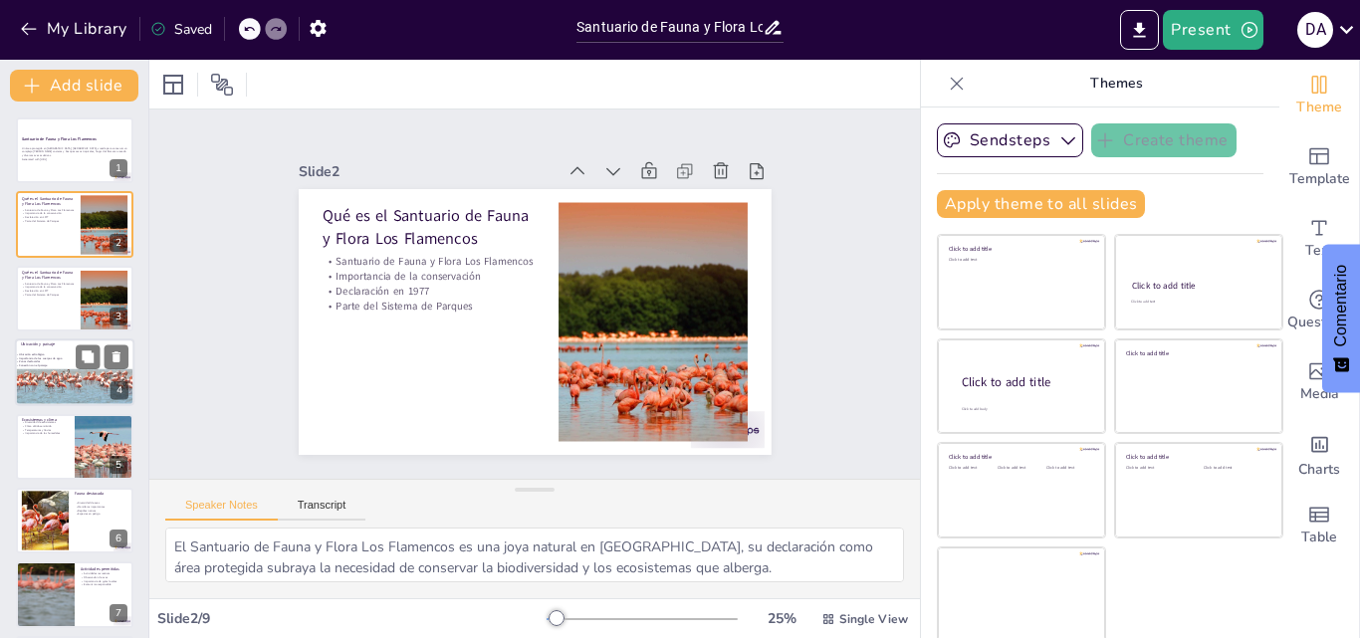
click at [34, 357] on strong "Importancia de los cuerpos de agua" at bounding box center [40, 358] width 43 height 4
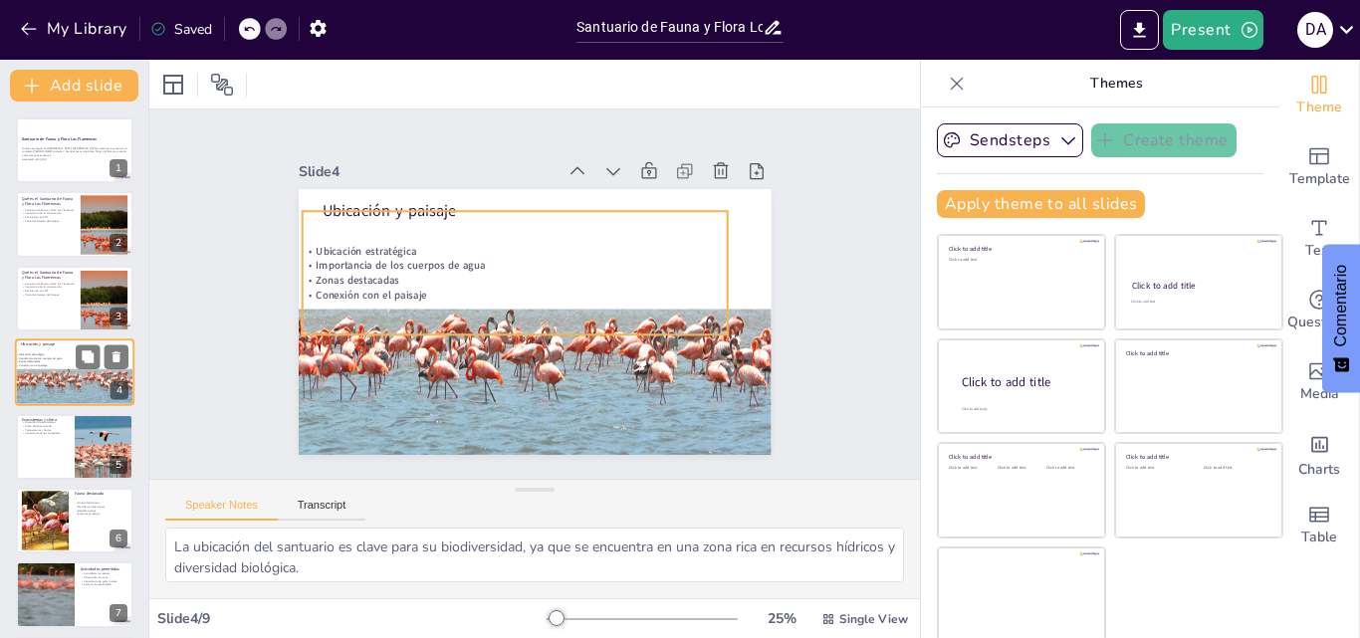
scroll to position [3, 0]
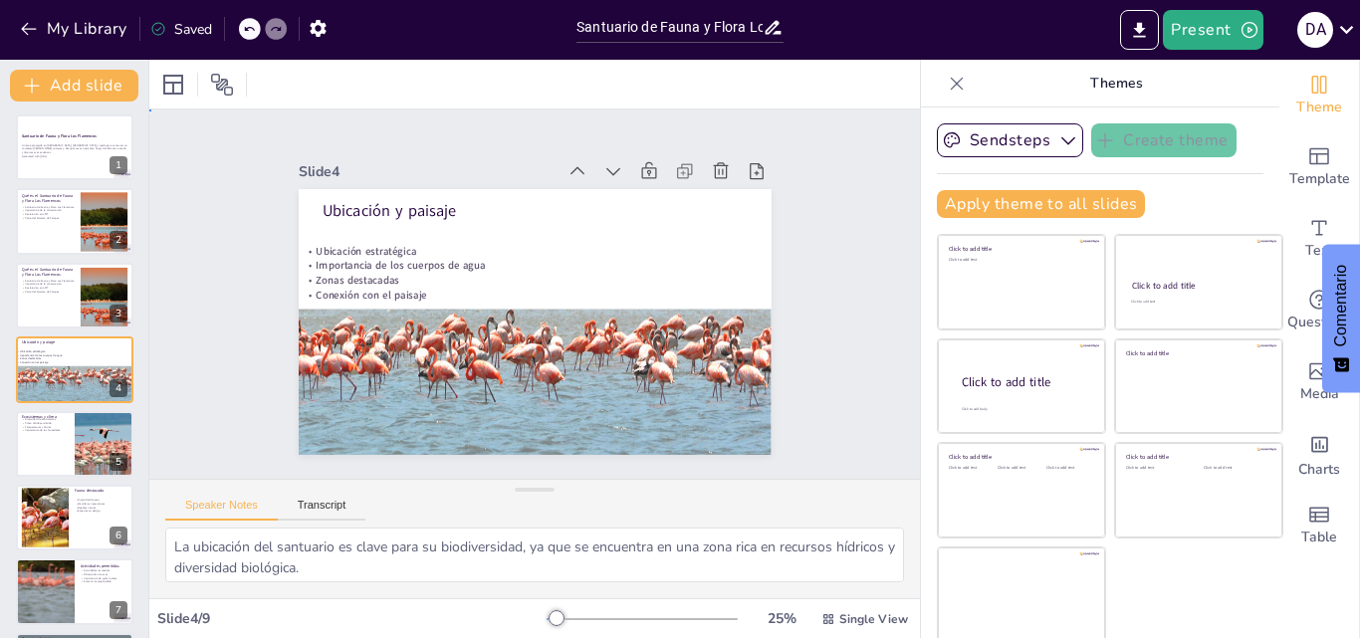
click at [189, 325] on div "Slide 1 Santuario de Fauna y Flora Los Flamencos Un área protegida en [GEOGRAPH…" at bounding box center [534, 294] width 847 height 589
click at [46, 454] on div at bounding box center [74, 444] width 119 height 68
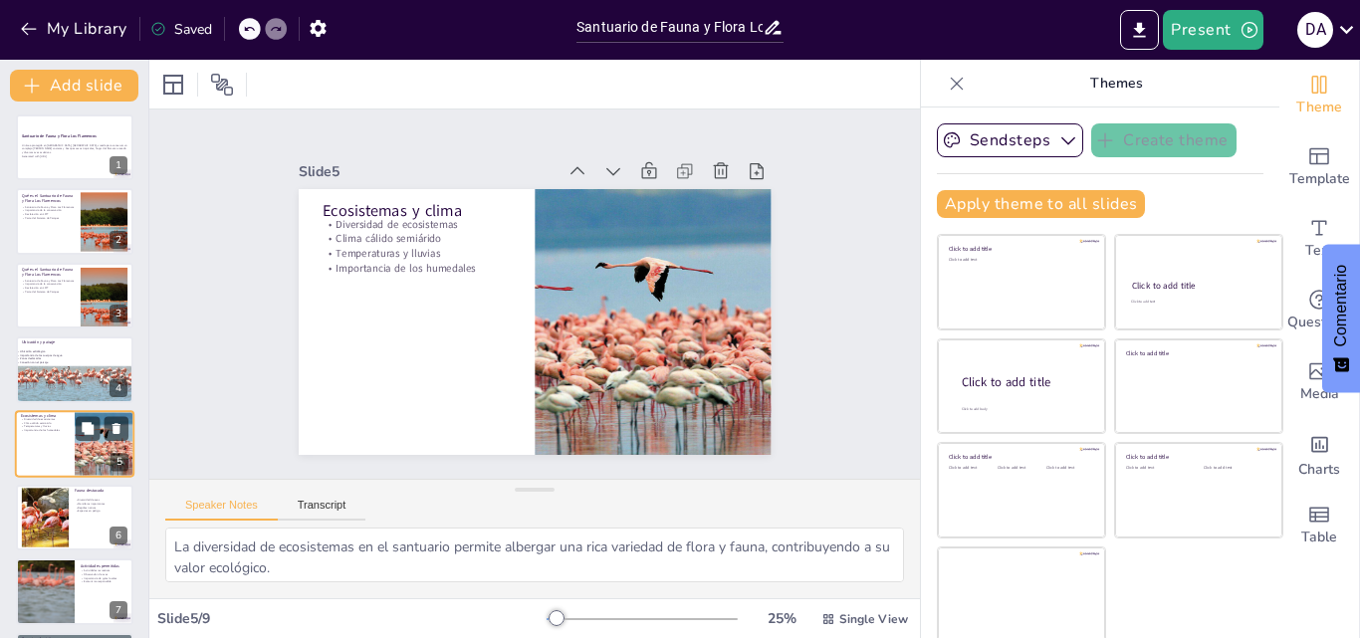
scroll to position [77, 0]
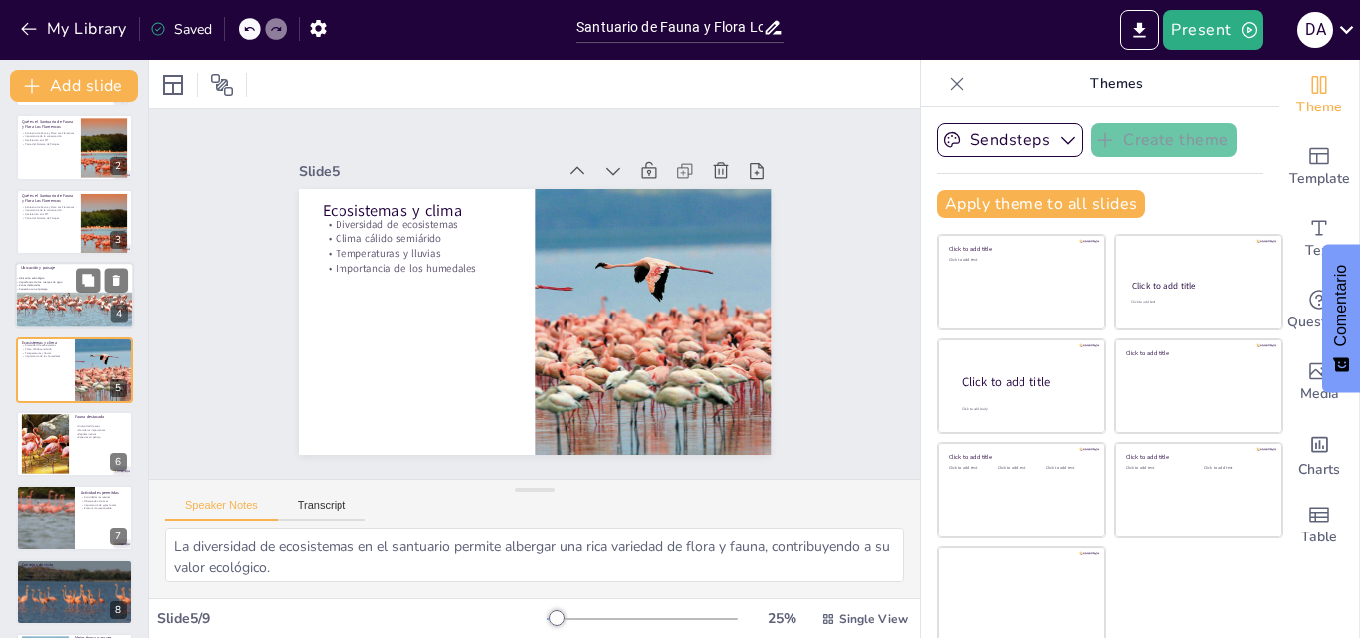
click at [67, 317] on div at bounding box center [80, 291] width 131 height 77
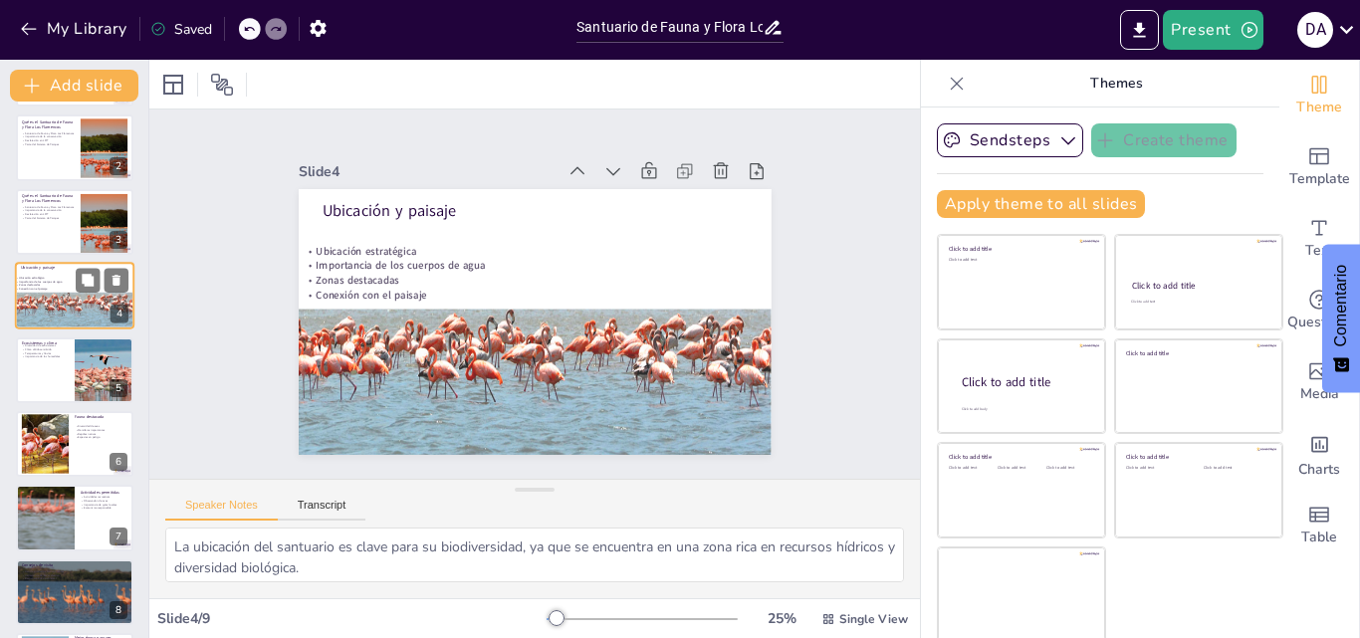
scroll to position [3, 0]
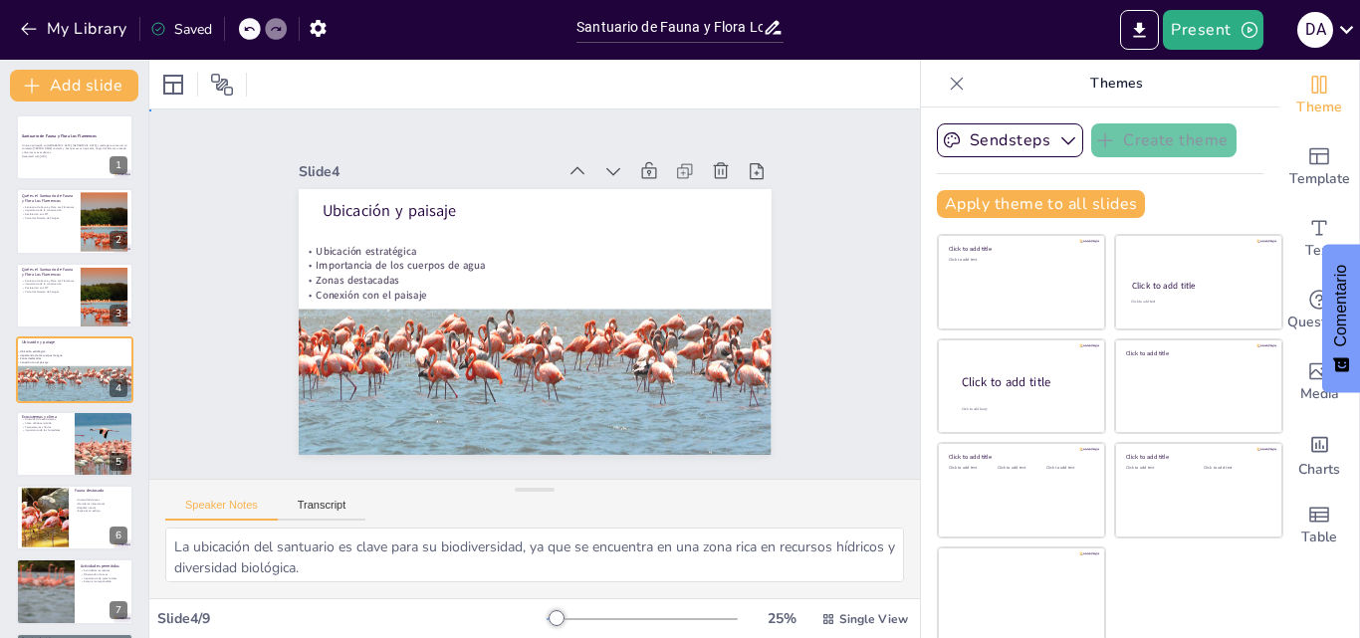
click at [193, 173] on div "Slide 1 Santuario de Fauna y Flora Los Flamencos Un área protegida en [GEOGRAPH…" at bounding box center [534, 294] width 840 height 752
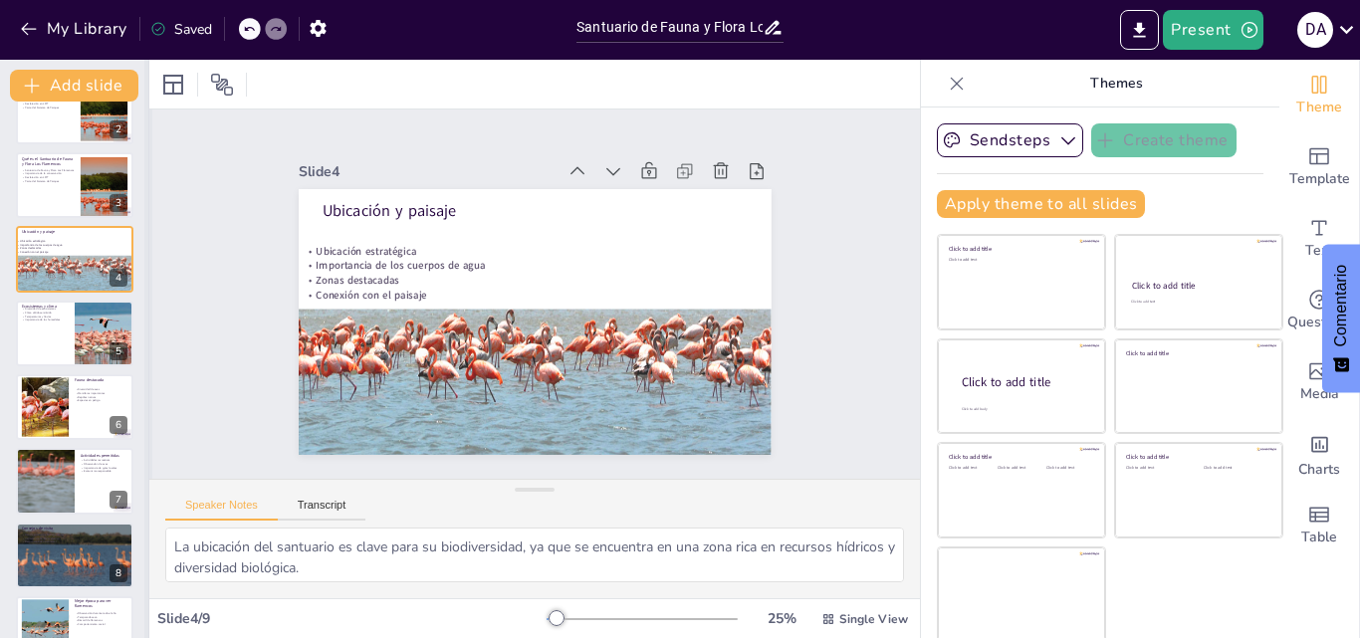
scroll to position [153, 0]
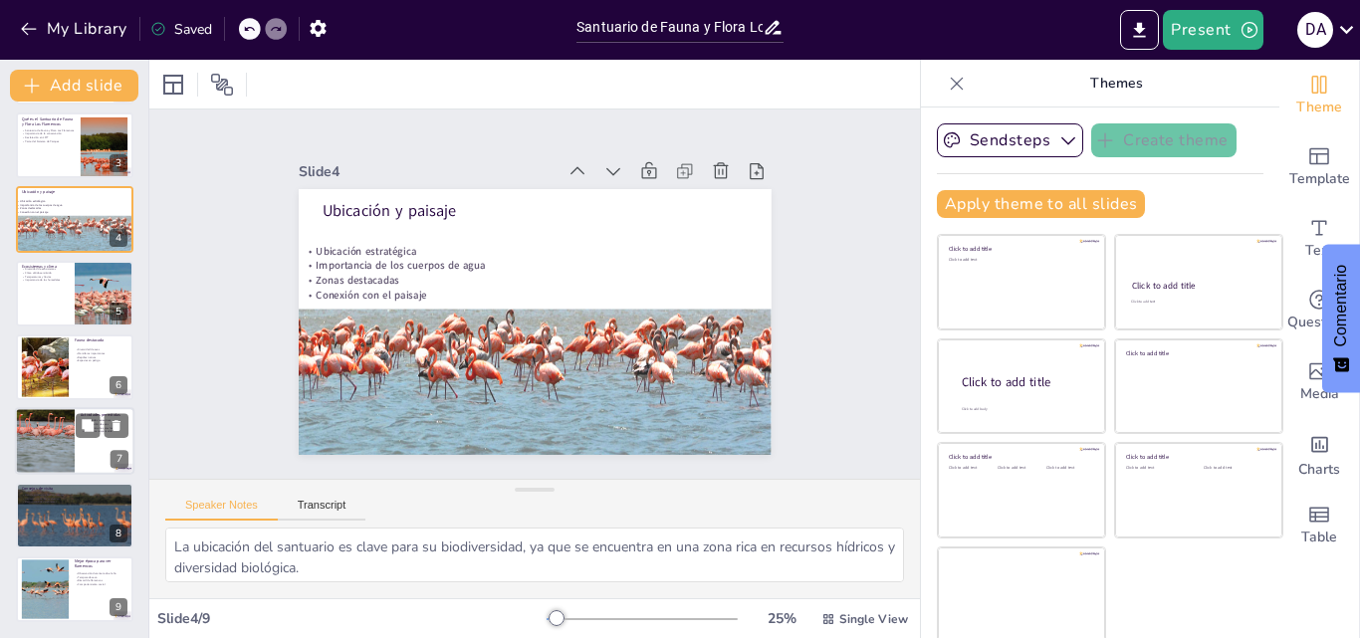
click at [51, 440] on div at bounding box center [45, 442] width 102 height 68
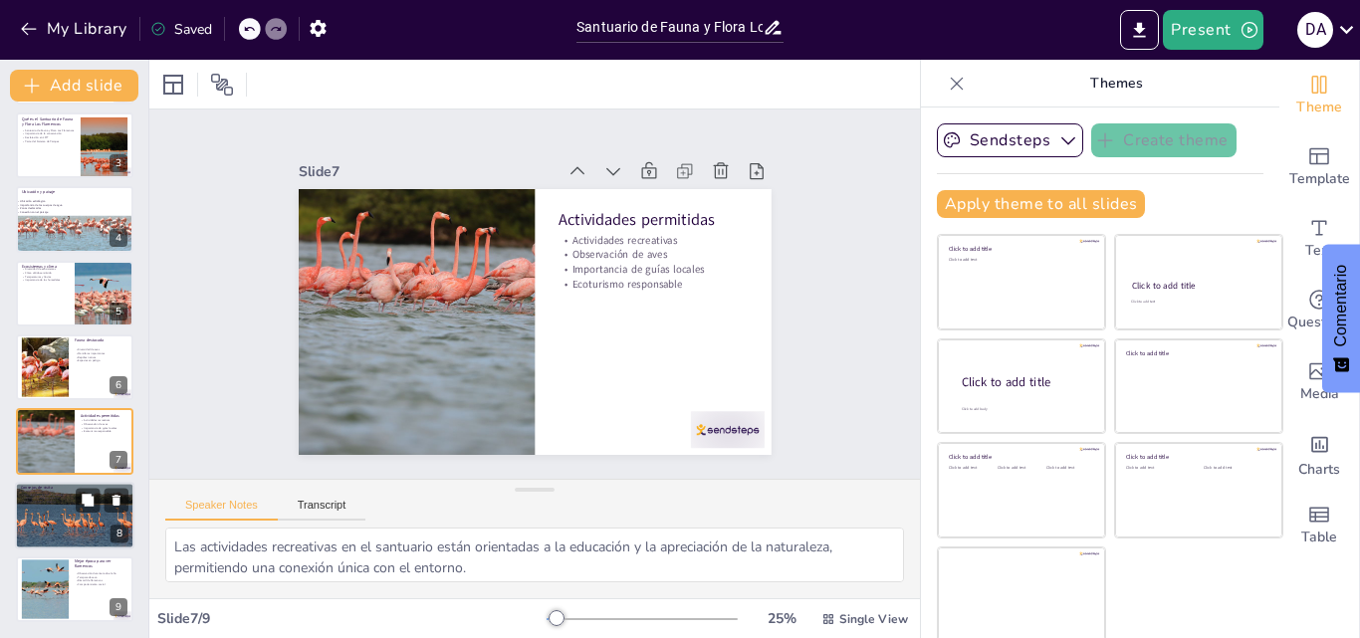
click at [47, 499] on p "Importancia de llevar efectivo" at bounding box center [75, 499] width 108 height 4
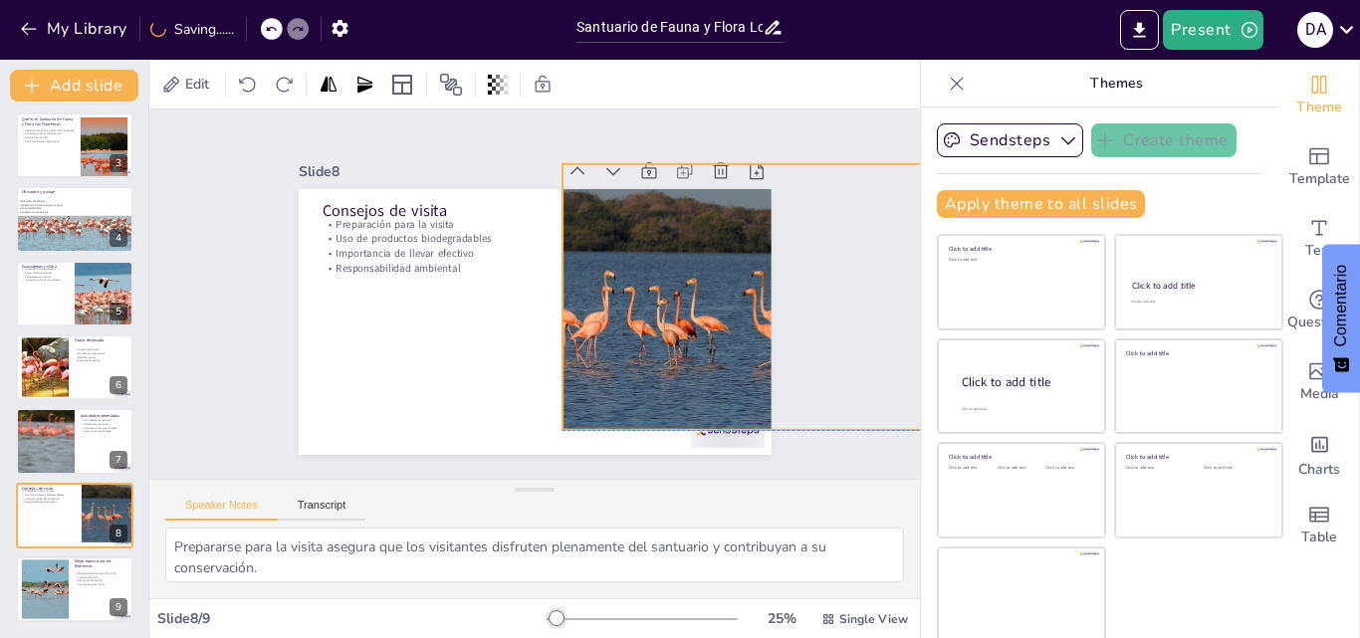
drag, startPoint x: 311, startPoint y: 416, endPoint x: 574, endPoint y: 392, distance: 264.9
click at [574, 392] on div at bounding box center [687, 509] width 495 height 541
click at [50, 564] on div at bounding box center [45, 589] width 92 height 61
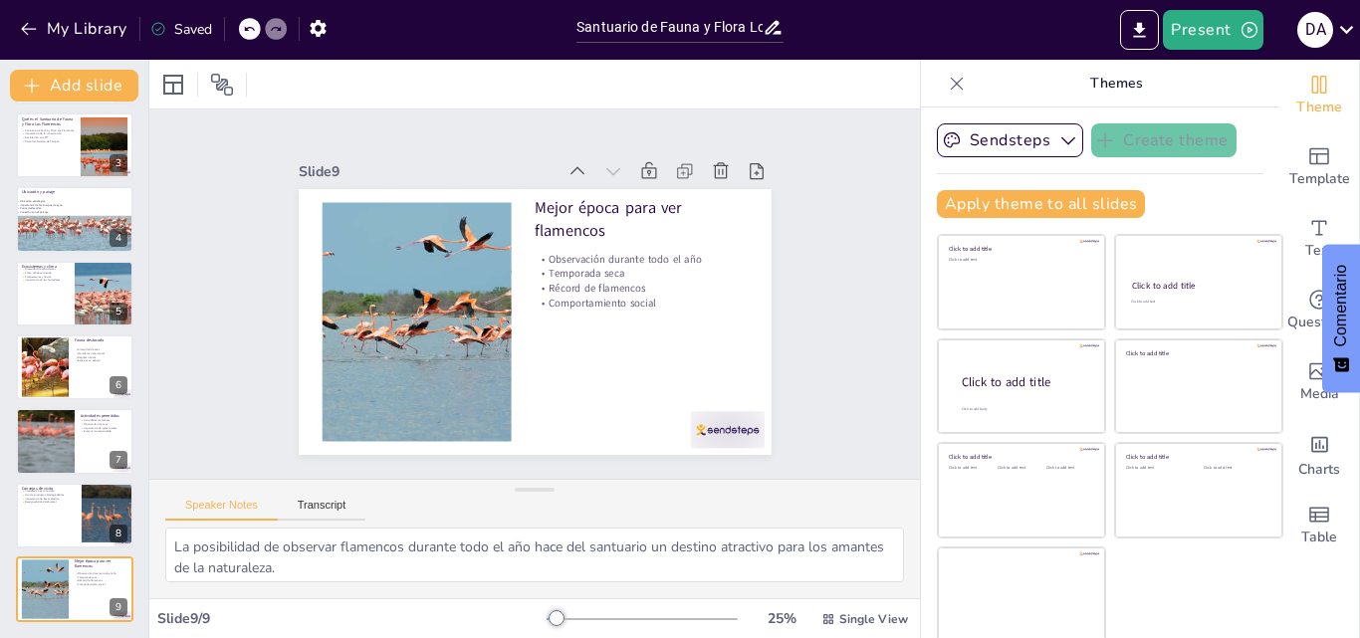
scroll to position [0, 0]
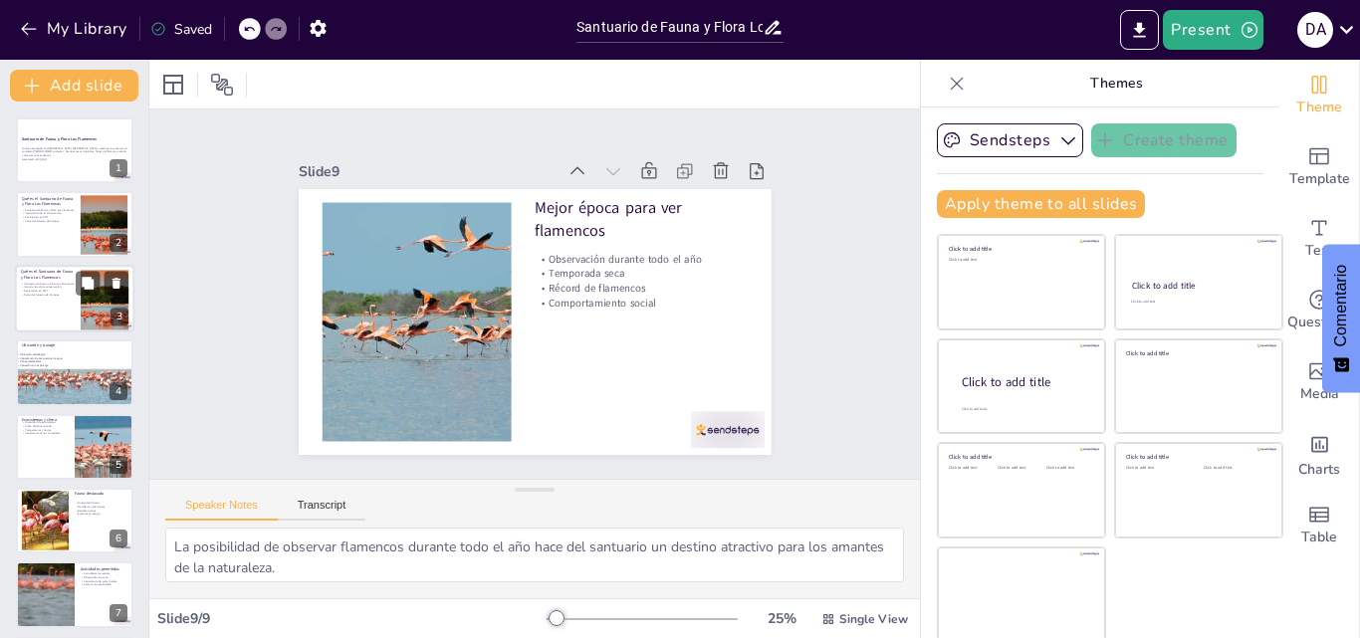
drag, startPoint x: 144, startPoint y: 188, endPoint x: 135, endPoint y: 272, distance: 84.1
click at [141, 217] on div "Add slide Santuario de Fauna y Flora Los Flamencos Un área protegida en [GEOGRA…" at bounding box center [74, 349] width 149 height 578
click at [135, 272] on div "Santuario de Fauna y Flora Los Flamencos Un área protegida en [GEOGRAPHIC_DATA]…" at bounding box center [74, 446] width 148 height 658
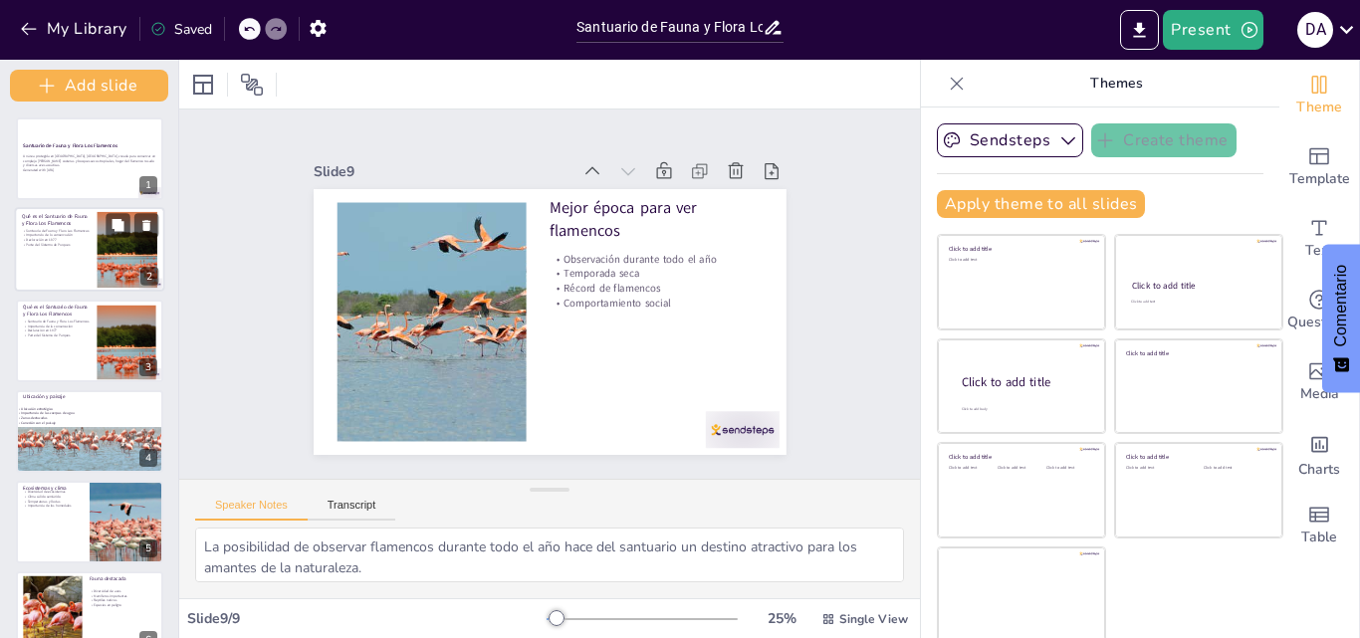
click at [112, 257] on div at bounding box center [127, 250] width 115 height 76
type textarea "El Santuario de Fauna y Flora Los Flamencos es una joya natural en [GEOGRAPHIC_…"
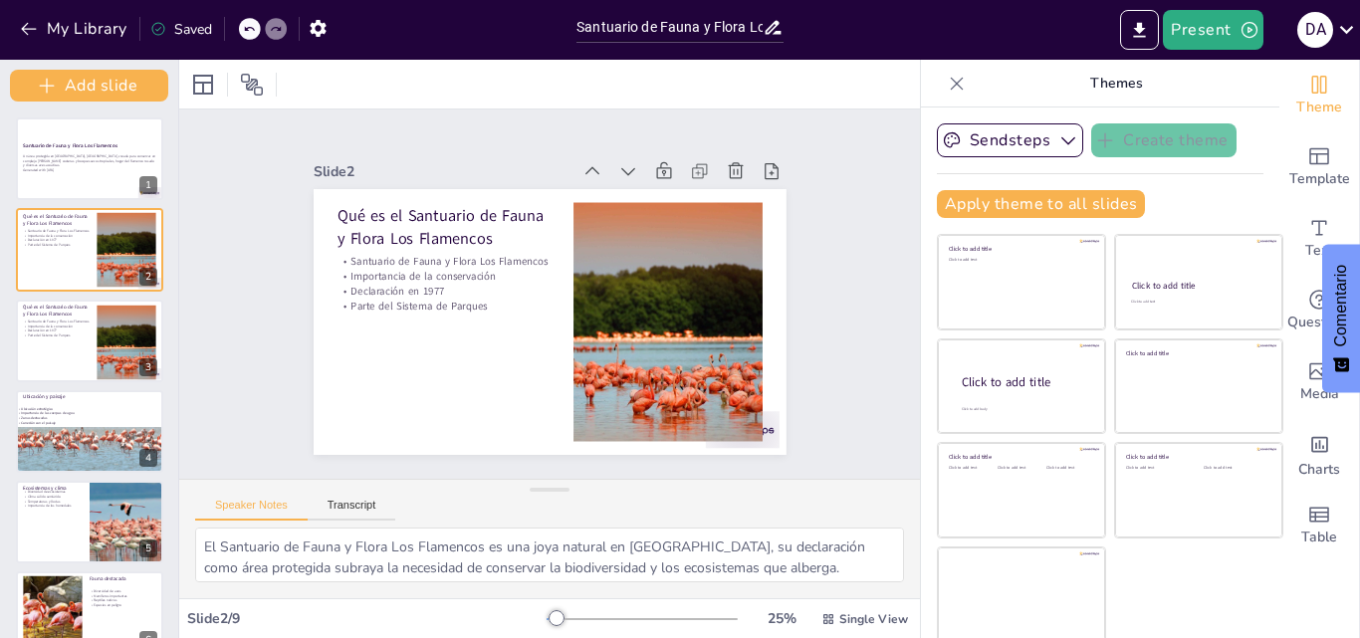
drag, startPoint x: 174, startPoint y: 172, endPoint x: 169, endPoint y: 136, distance: 36.2
click at [170, 139] on div "Add slide Santuario de Fauna y Flora Los Flamencos Un área protegida en [GEOGRA…" at bounding box center [89, 349] width 179 height 578
click at [73, 124] on div at bounding box center [90, 158] width 150 height 85
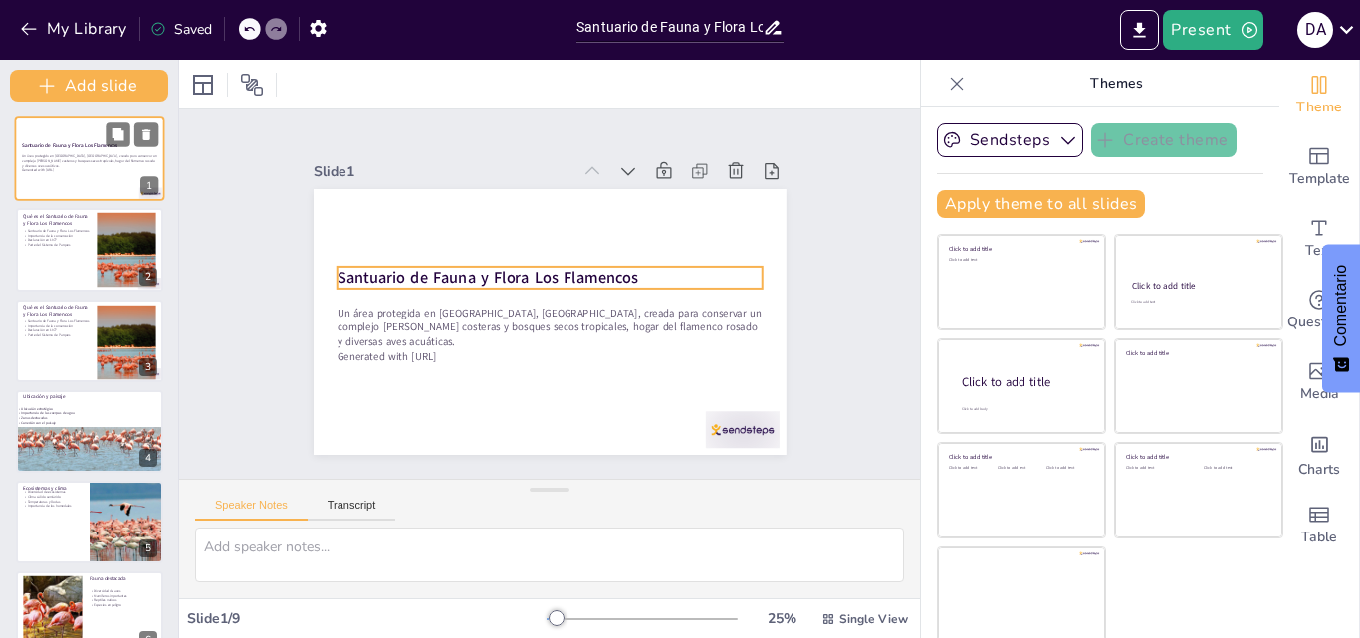
click at [65, 147] on strong "Santuario de Fauna y Flora Los Flamencos" at bounding box center [70, 144] width 96 height 7
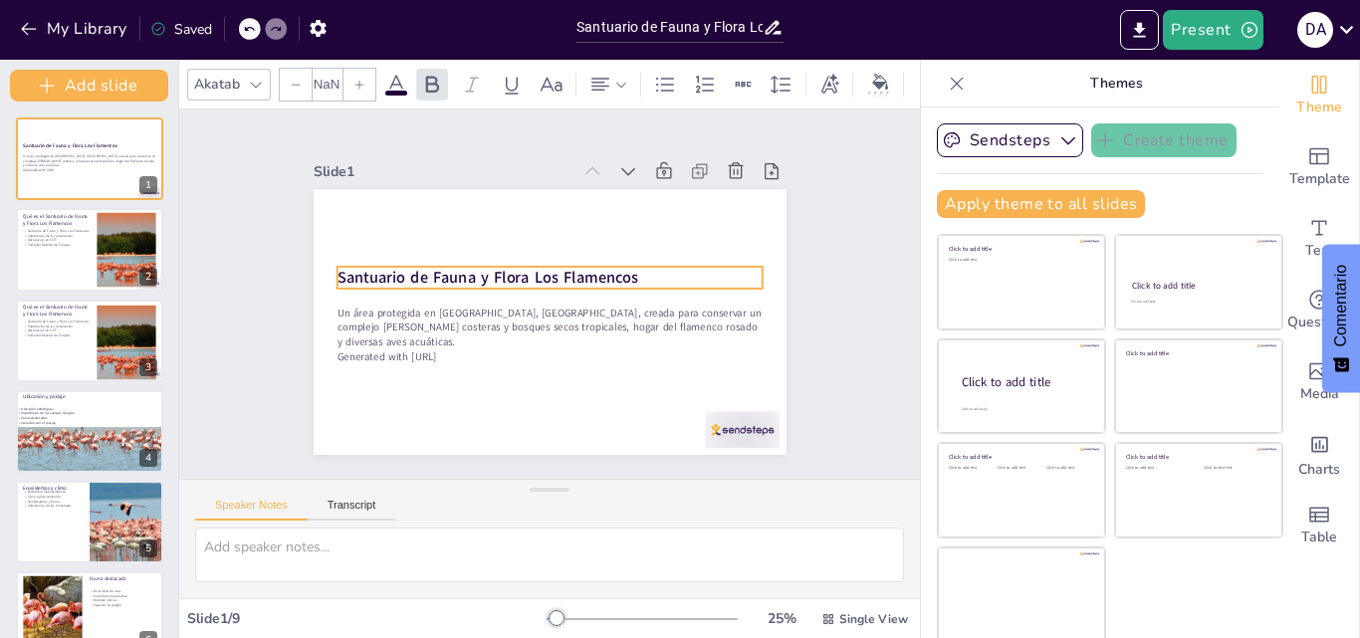
click at [382, 263] on strong "Santuario de Fauna y Flora Los Flamencos" at bounding box center [509, 244] width 256 height 194
type input "48"
click at [357, 269] on strong "Santuario de Fauna y Flora Los Flamencos" at bounding box center [499, 254] width 284 height 142
click at [349, 269] on strong "Santuario de Fauna y Flora Los Flamencos" at bounding box center [495, 259] width 293 height 113
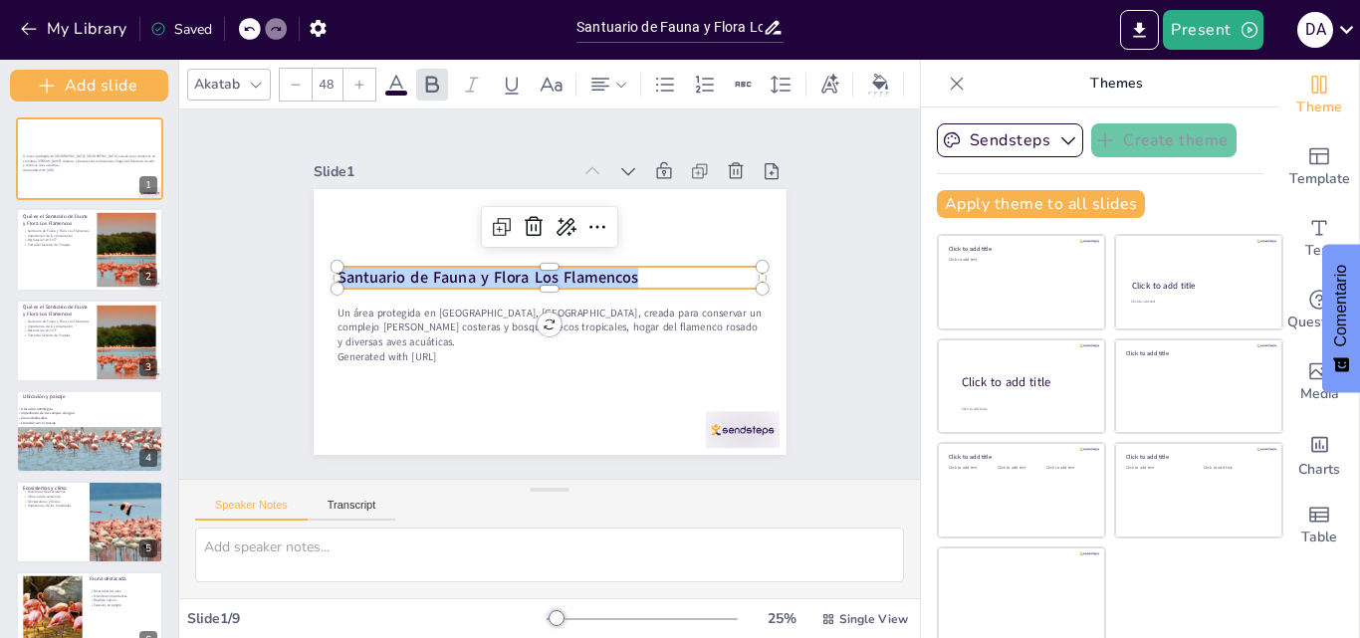
drag, startPoint x: 319, startPoint y: 269, endPoint x: 644, endPoint y: 277, distance: 325.6
click at [599, 277] on p "Santuario de Fauna y Flora Los Flamencos" at bounding box center [566, 296] width 67 height 425
copy strong "Santuario de Fauna y Flora Los Flamencos"
